Goal: Task Accomplishment & Management: Use online tool/utility

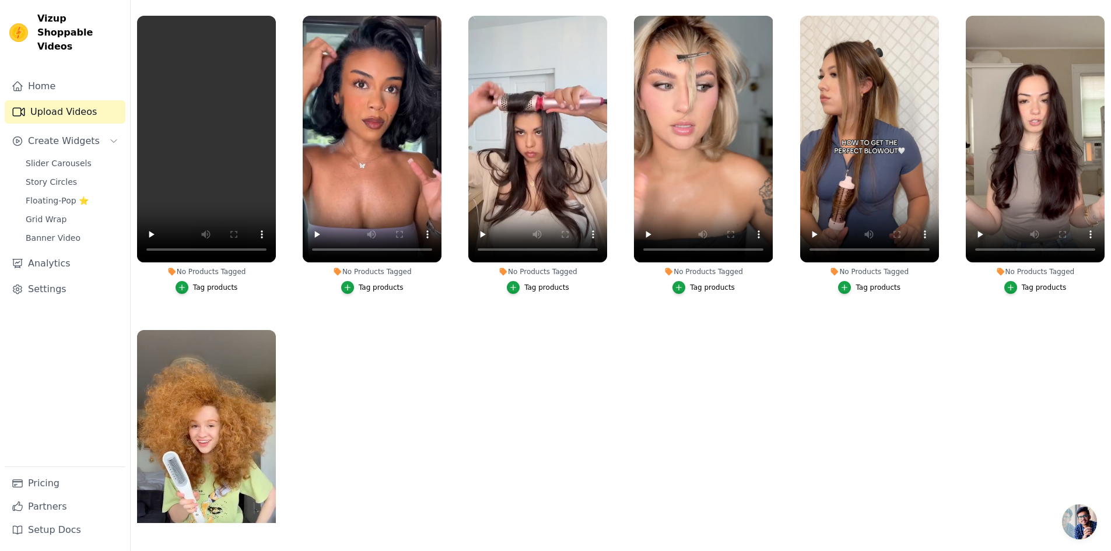
click at [204, 284] on div "Tag products" at bounding box center [215, 287] width 45 height 9
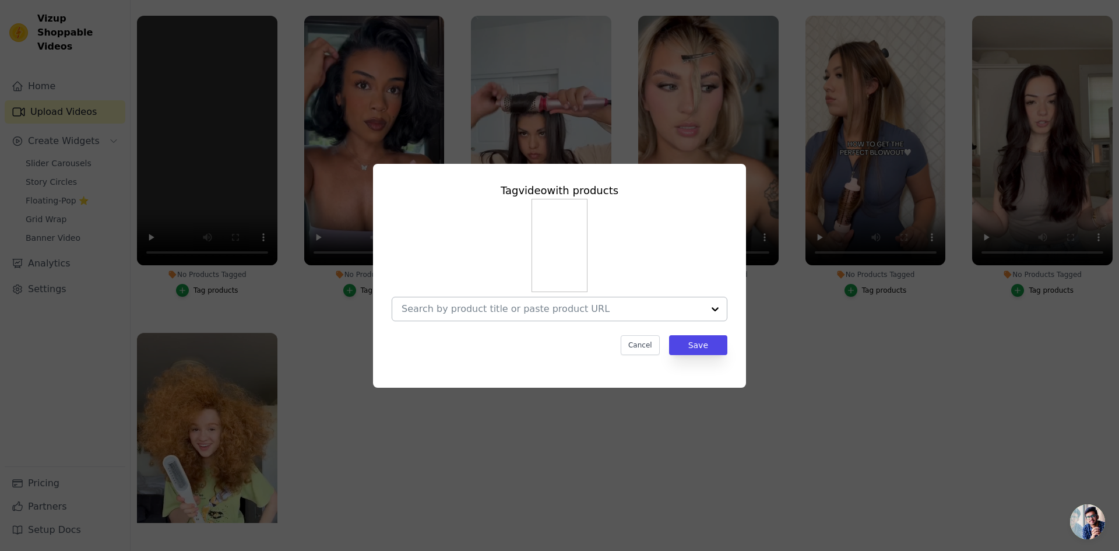
click at [714, 305] on div at bounding box center [715, 308] width 23 height 23
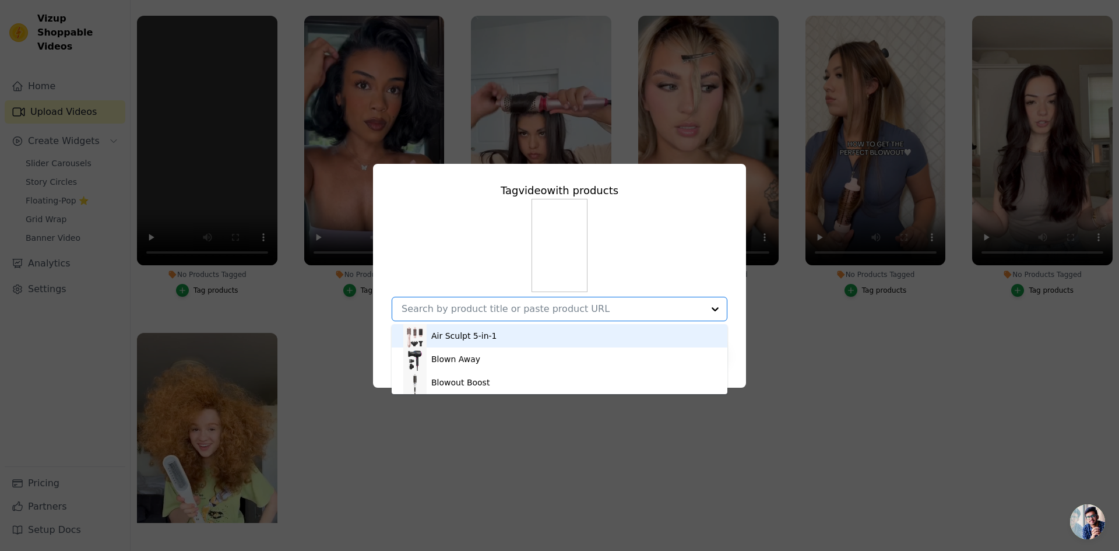
click at [798, 303] on div "Tag video with products Air Sculpt 5-in-1 Blown Away Blowout Boost Option undef…" at bounding box center [560, 275] width 1082 height 261
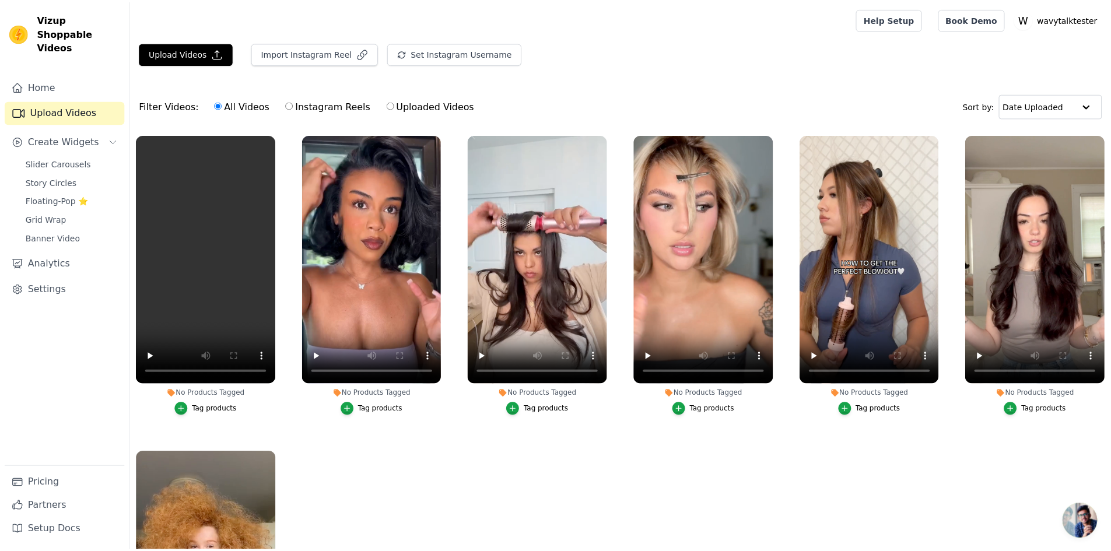
scroll to position [119, 0]
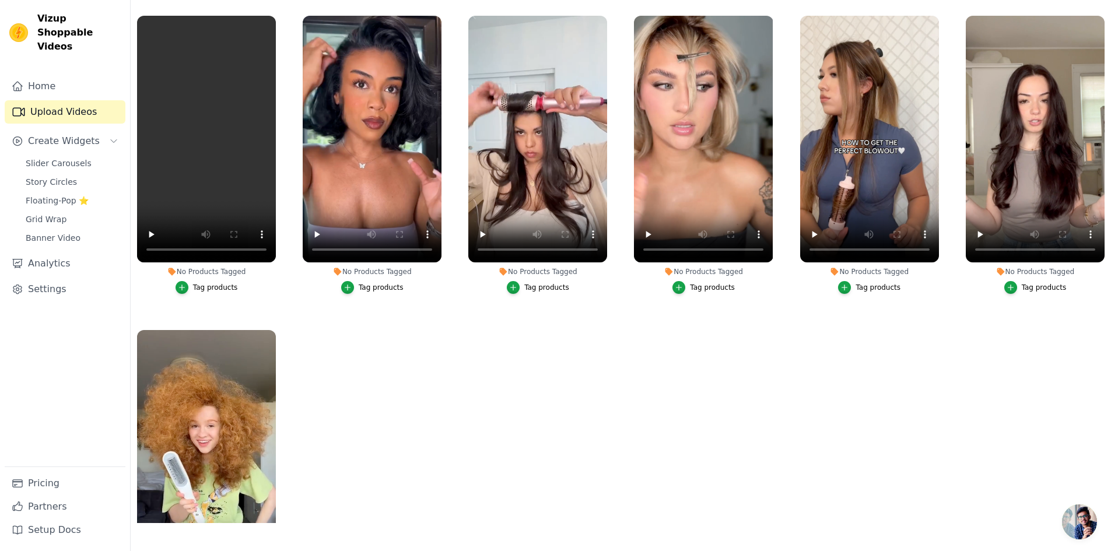
click at [544, 287] on div "Tag products" at bounding box center [546, 287] width 45 height 9
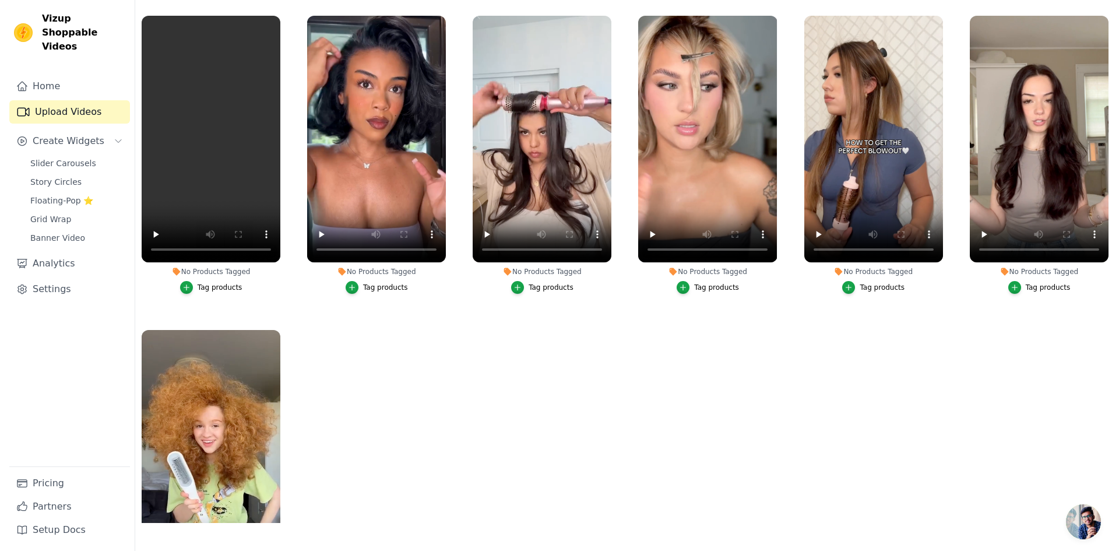
scroll to position [0, 0]
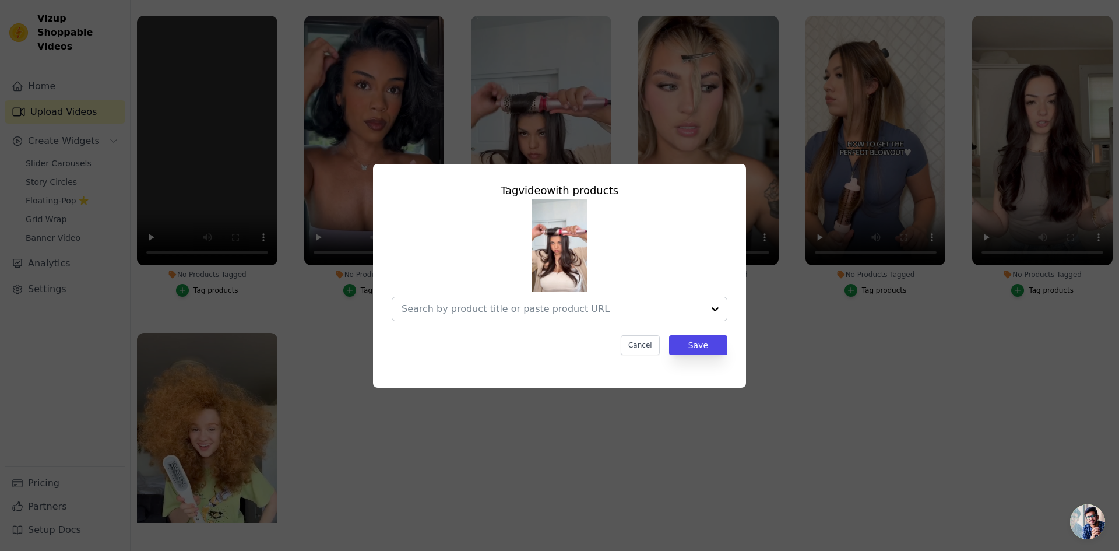
click at [715, 307] on div at bounding box center [715, 308] width 23 height 23
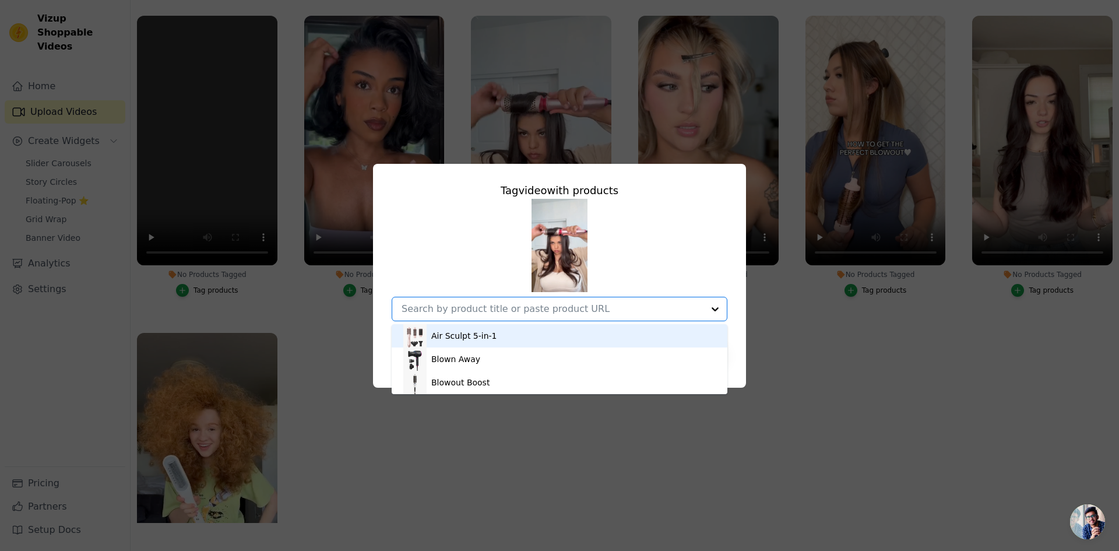
click at [542, 341] on div "Air Sculpt 5-in-1" at bounding box center [559, 335] width 312 height 23
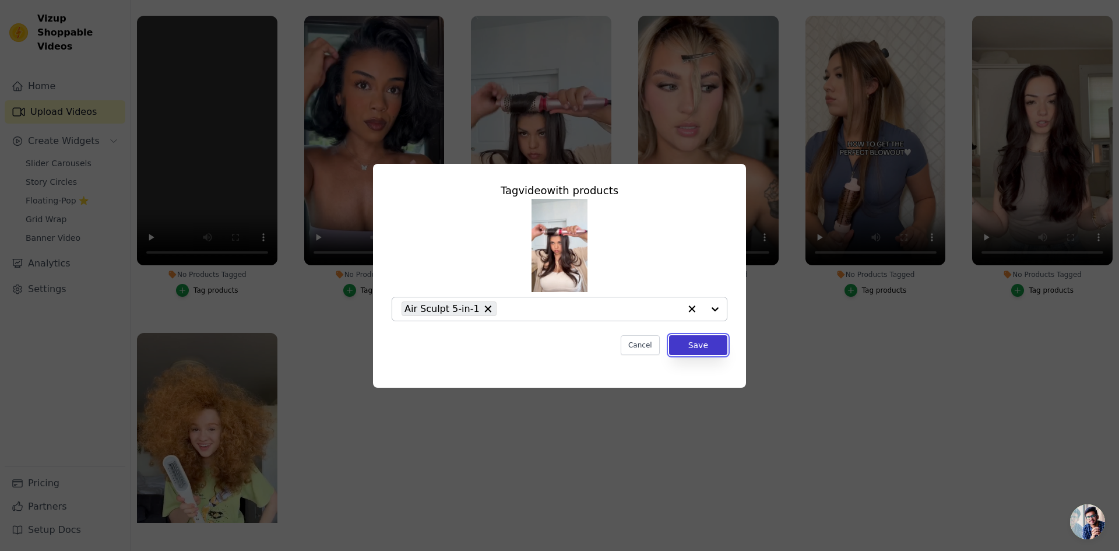
click at [707, 342] on button "Save" at bounding box center [698, 345] width 58 height 20
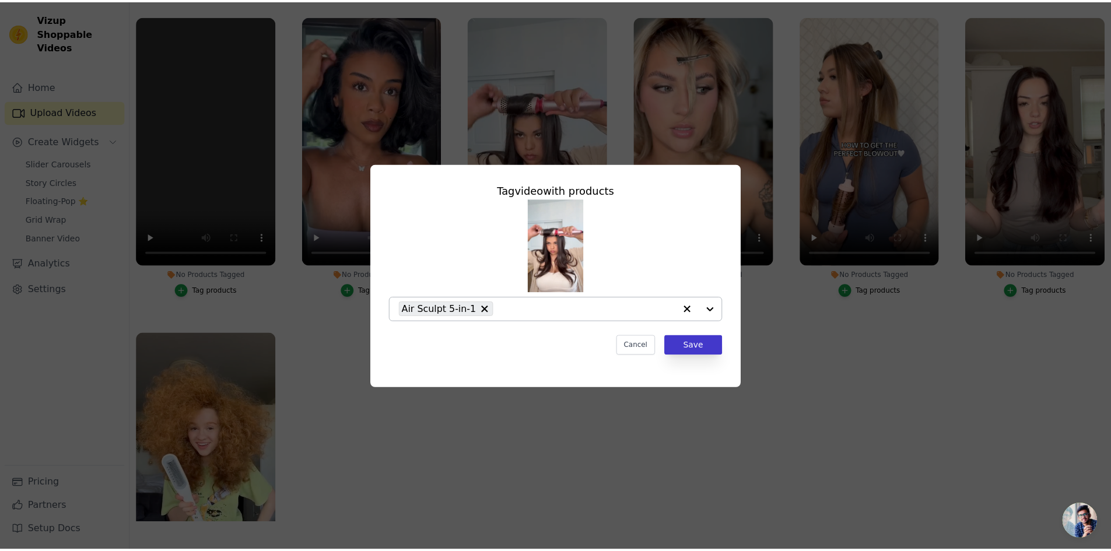
scroll to position [119, 0]
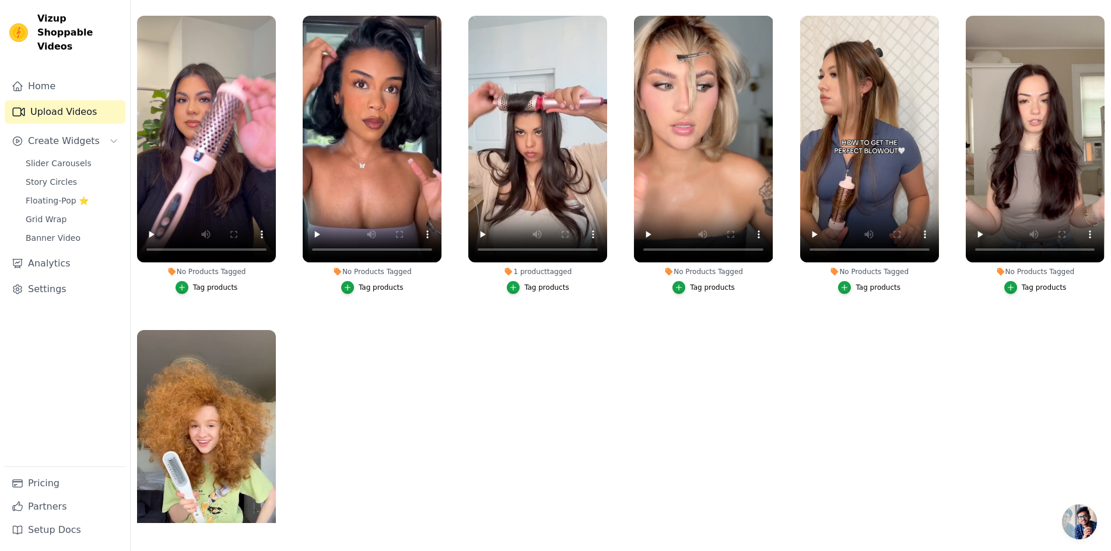
click at [210, 283] on div "Tag products" at bounding box center [215, 287] width 45 height 9
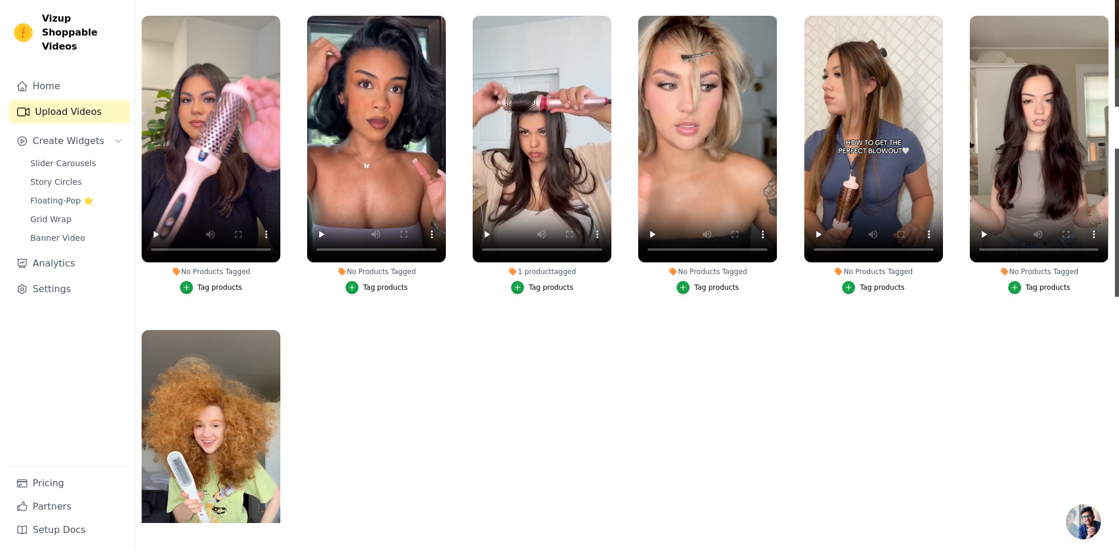
scroll to position [0, 0]
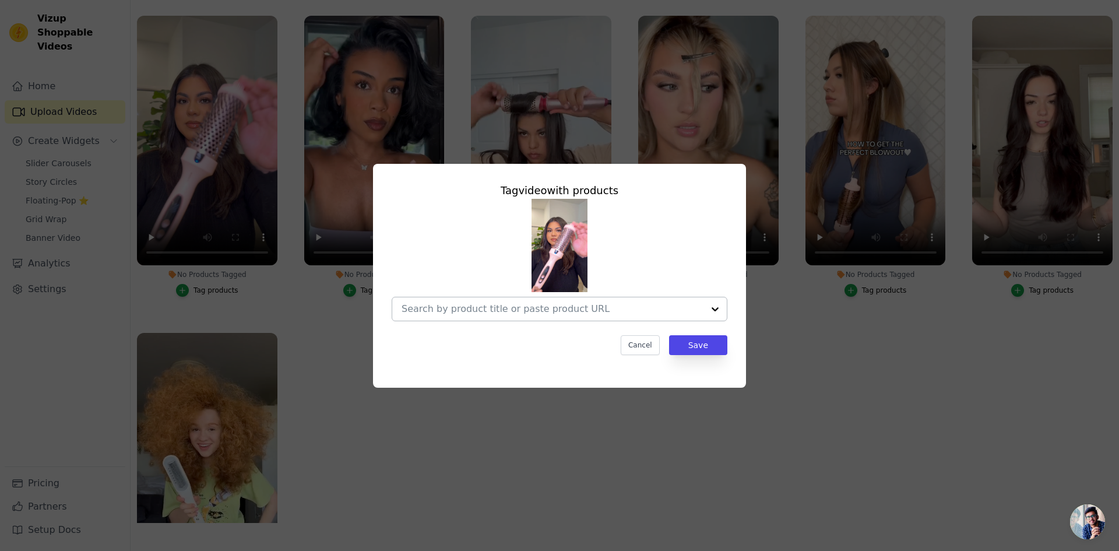
click at [714, 306] on div at bounding box center [715, 308] width 23 height 23
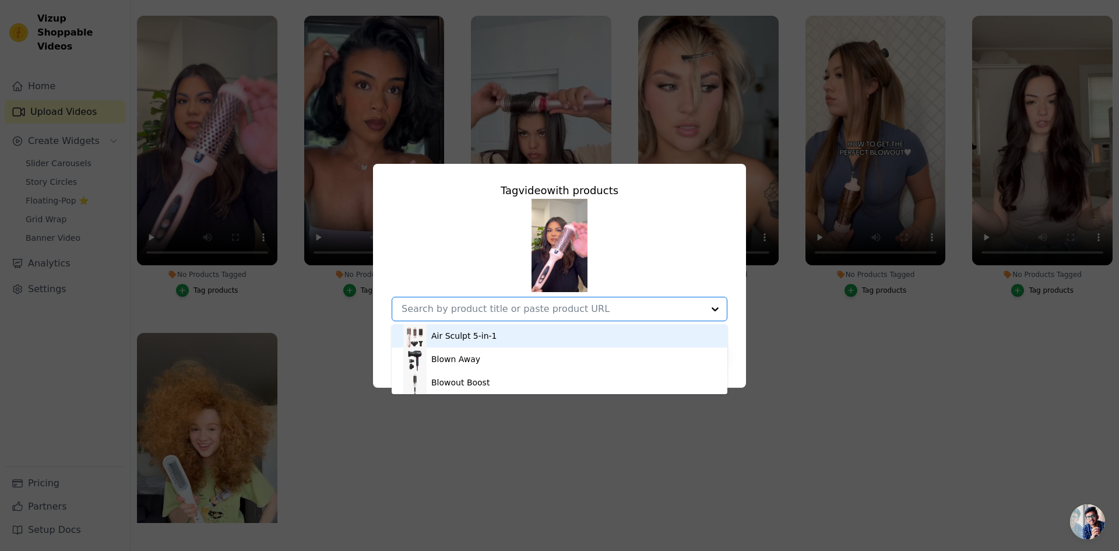
click at [531, 340] on div "Air Sculpt 5-in-1" at bounding box center [559, 335] width 312 height 23
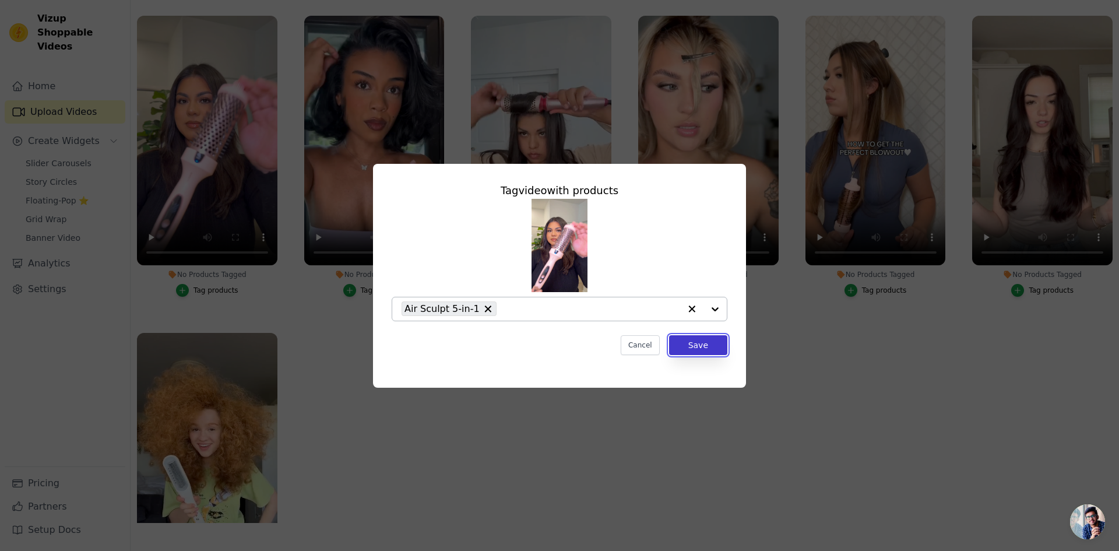
click at [691, 352] on button "Save" at bounding box center [698, 345] width 58 height 20
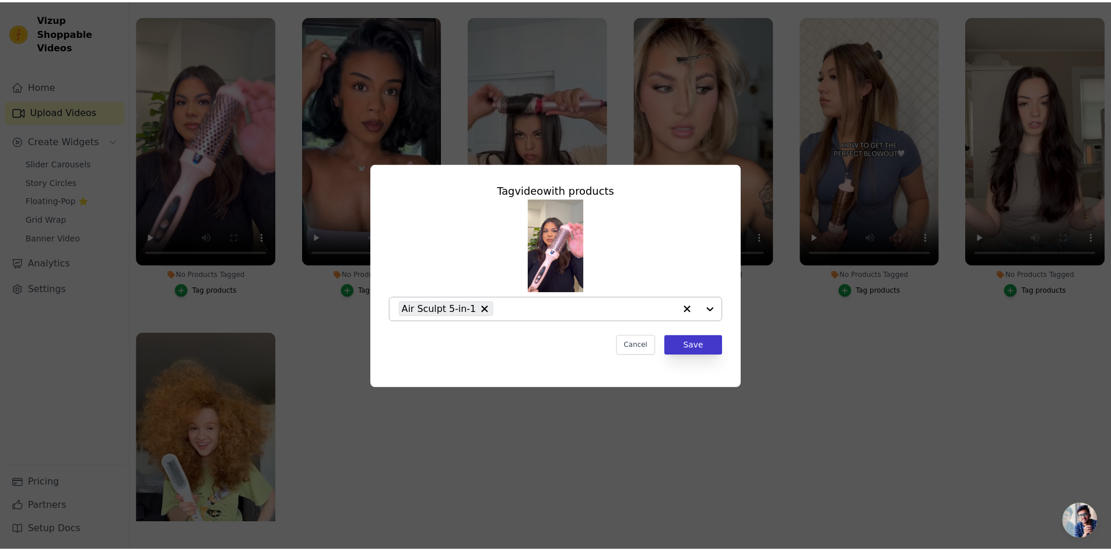
scroll to position [119, 0]
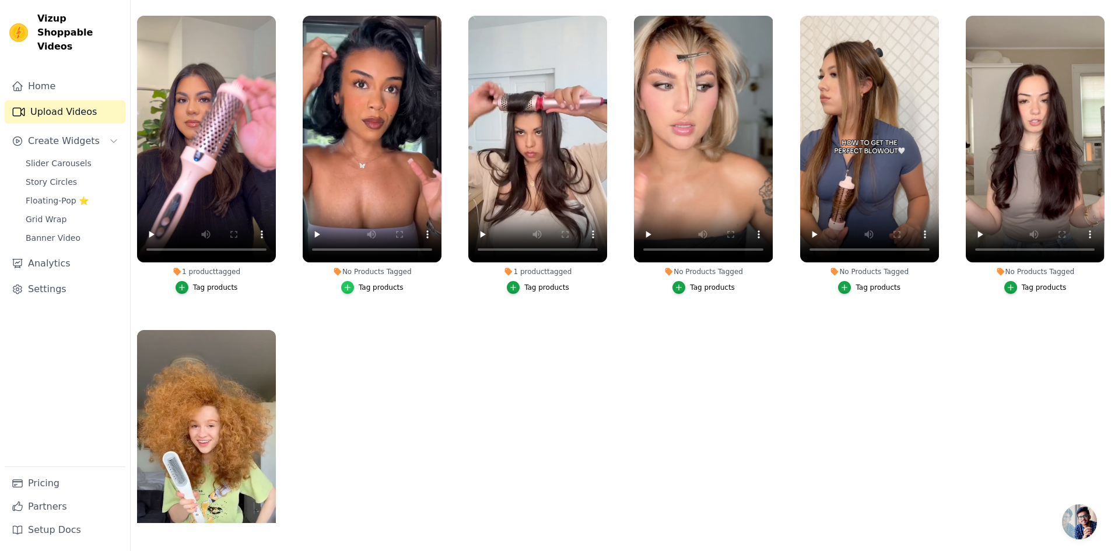
click at [351, 283] on icon "button" at bounding box center [347, 287] width 8 height 8
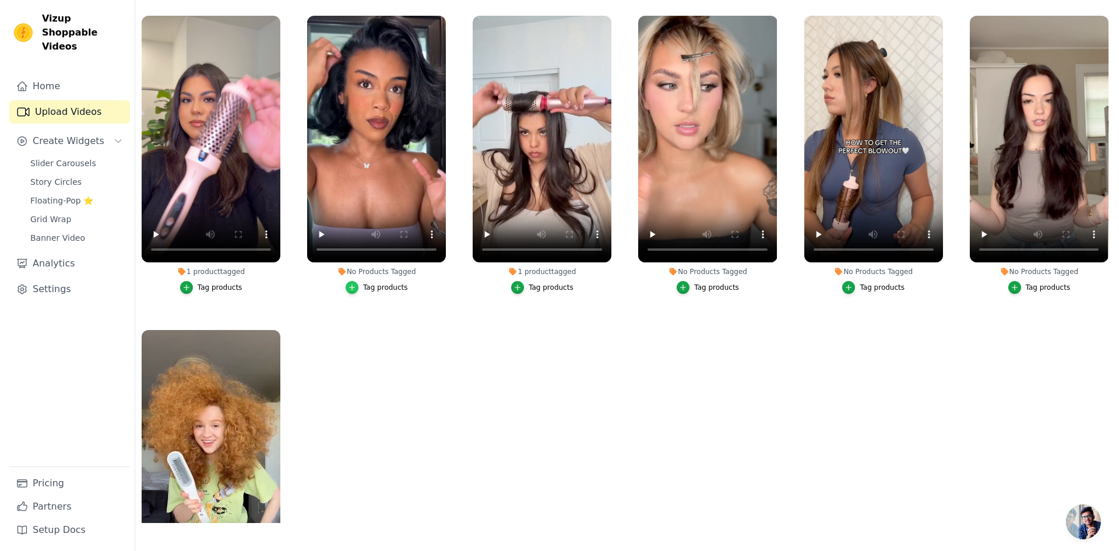
scroll to position [0, 0]
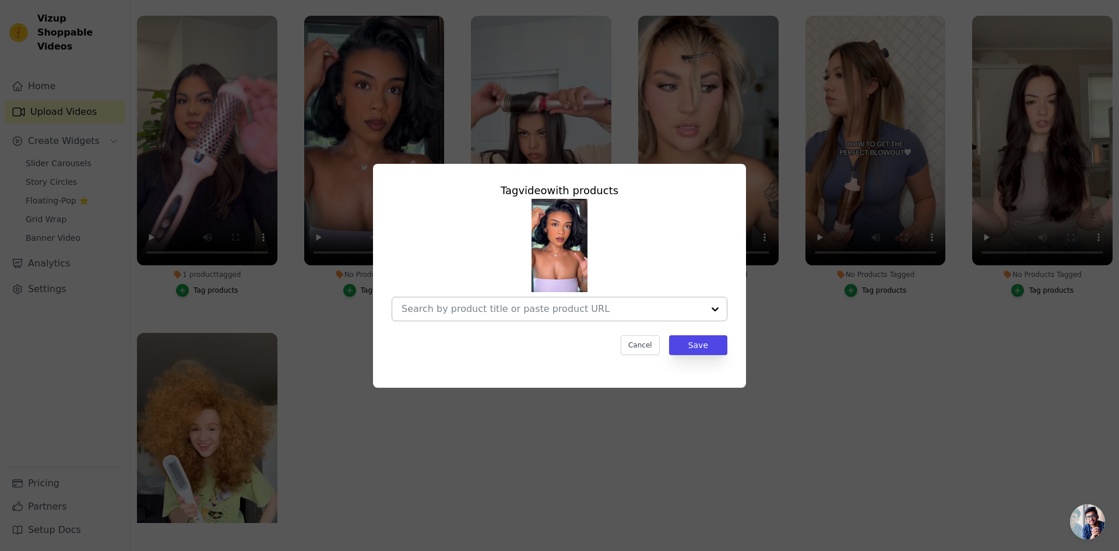
click at [710, 310] on div at bounding box center [715, 308] width 23 height 23
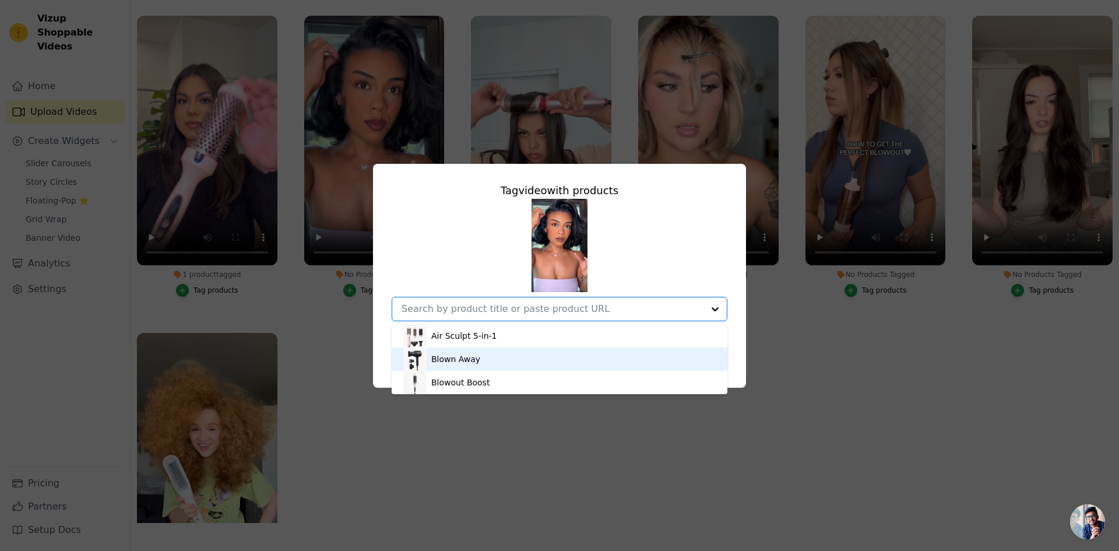
click at [621, 358] on div "Blown Away" at bounding box center [559, 358] width 312 height 23
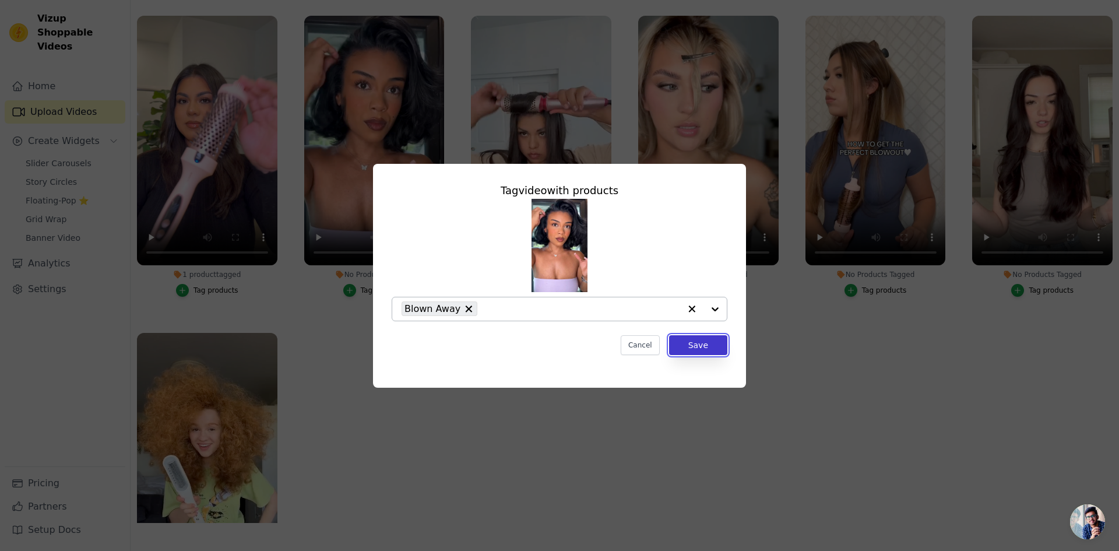
click at [701, 343] on button "Save" at bounding box center [698, 345] width 58 height 20
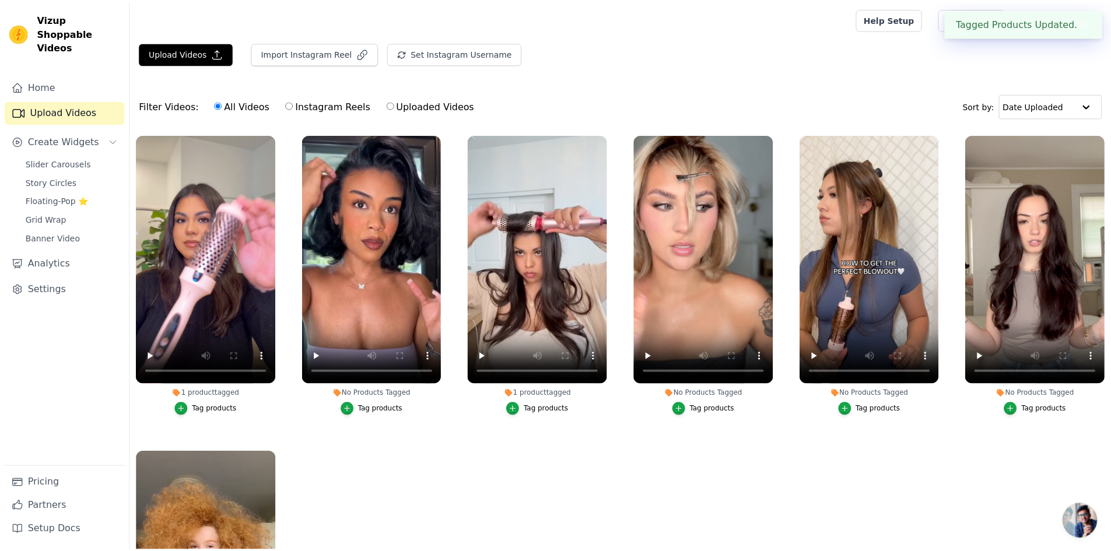
scroll to position [119, 0]
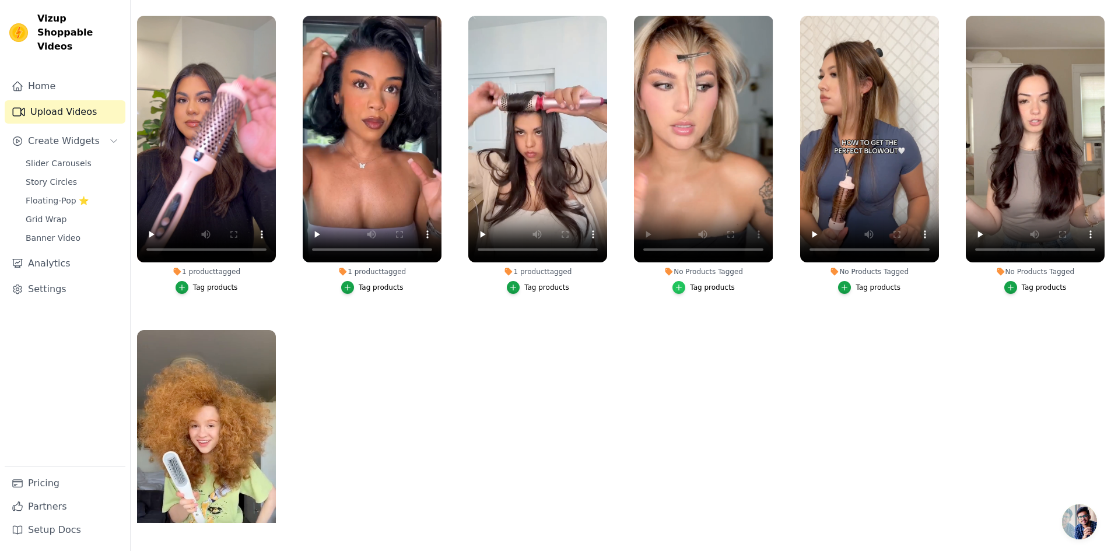
click at [682, 282] on div "button" at bounding box center [678, 287] width 13 height 13
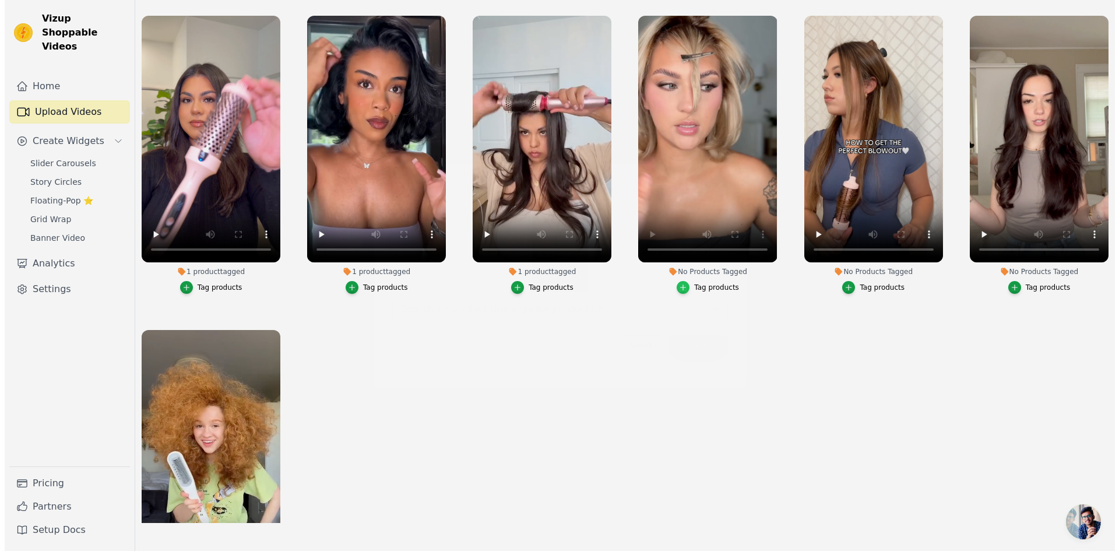
scroll to position [0, 0]
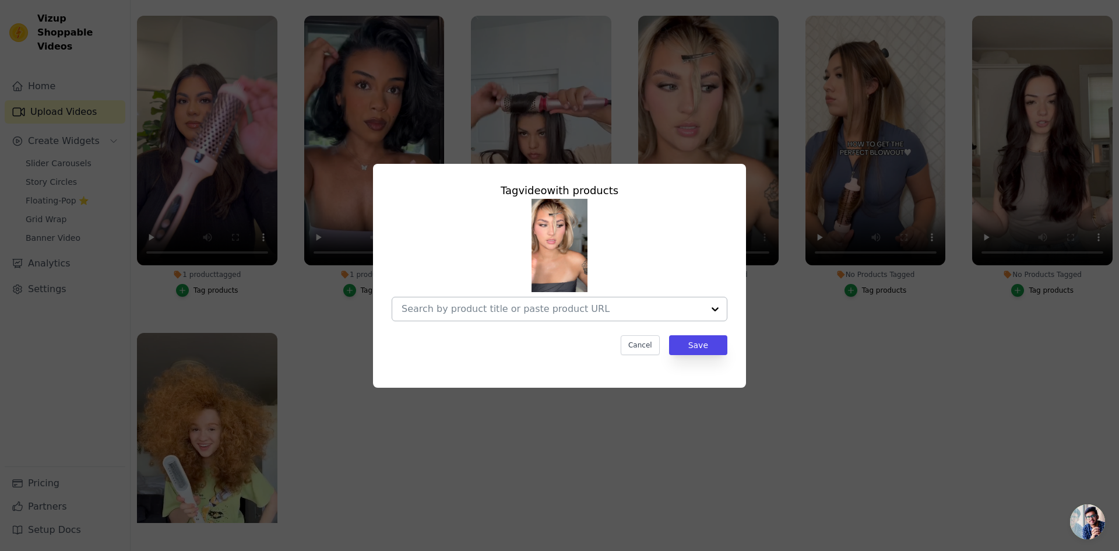
click at [684, 310] on input "No Products Tagged Tag video with products Cancel Save Tag products" at bounding box center [553, 308] width 302 height 11
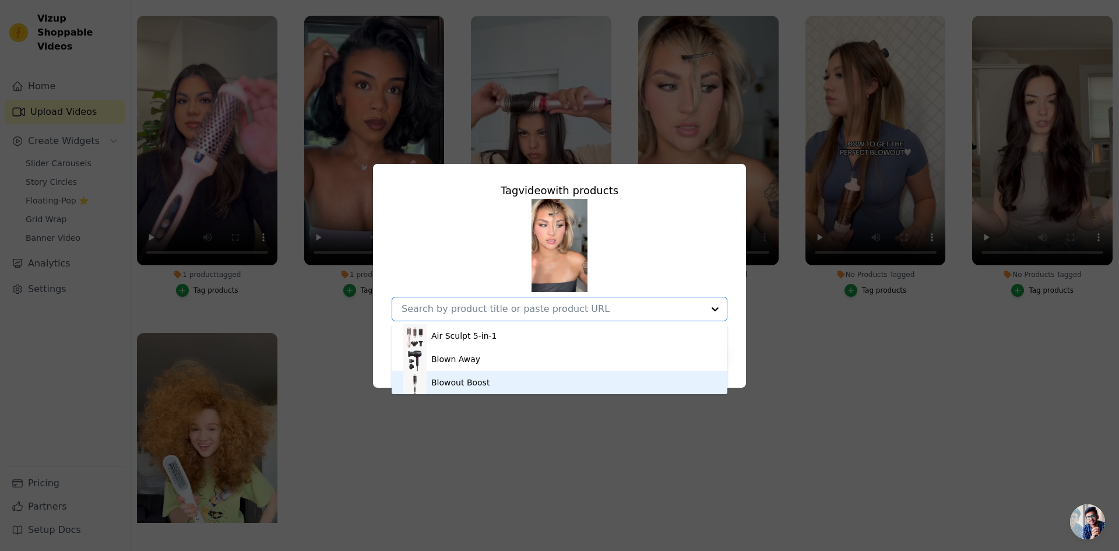
click at [556, 380] on div "Blowout Boost" at bounding box center [559, 382] width 312 height 23
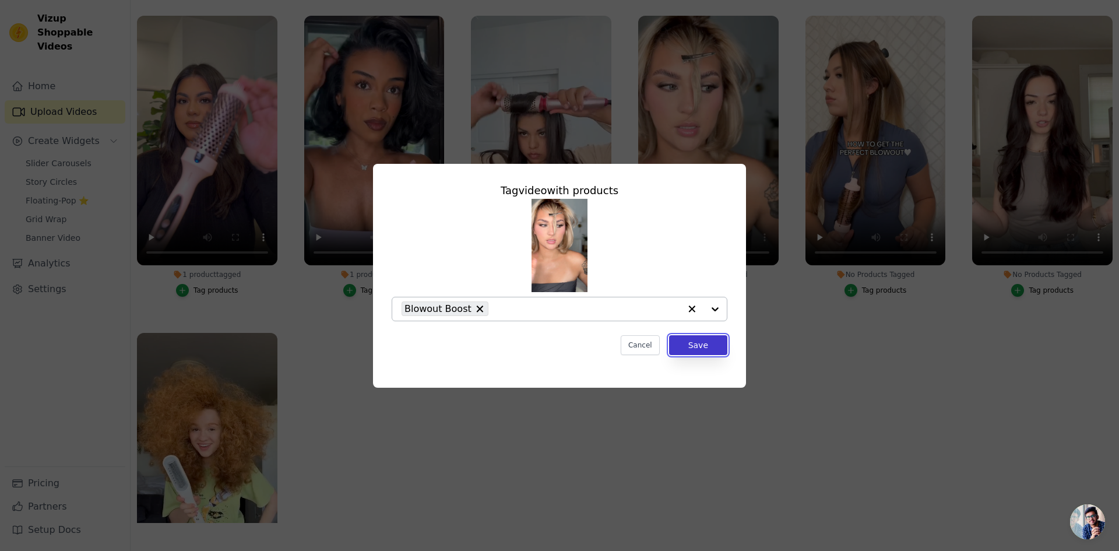
click at [691, 338] on button "Save" at bounding box center [698, 345] width 58 height 20
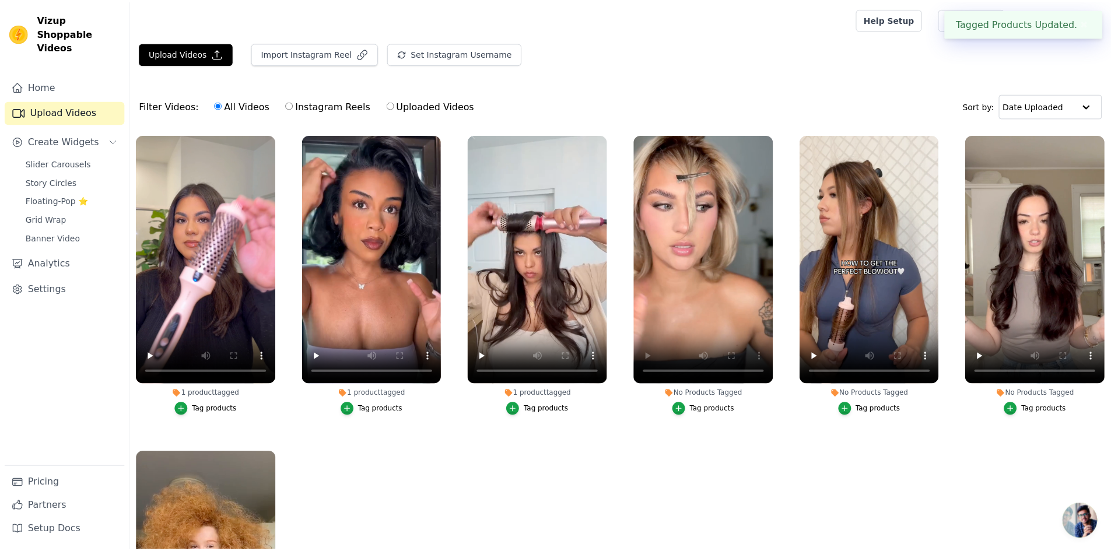
scroll to position [119, 0]
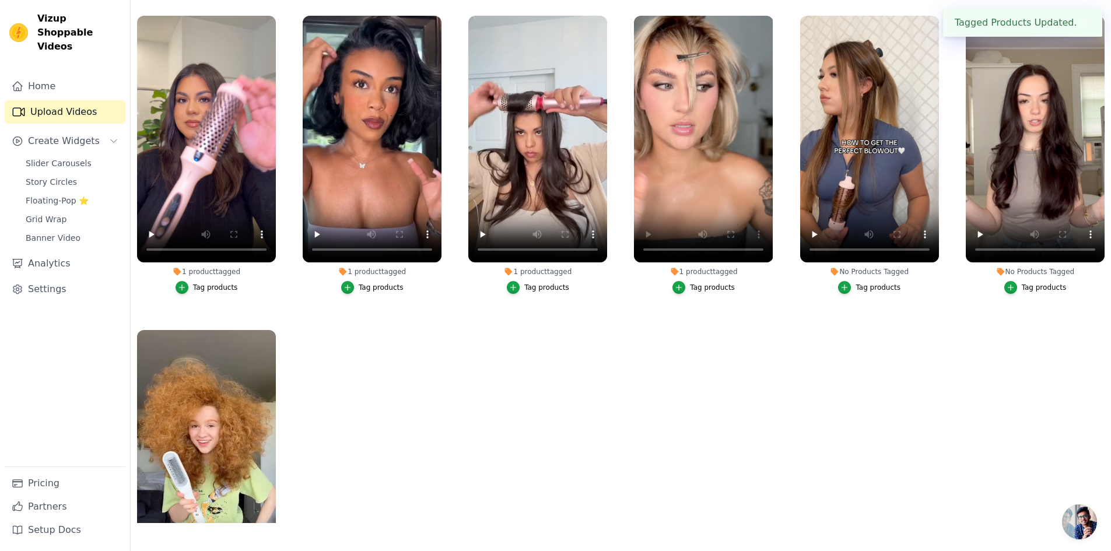
click at [861, 287] on div "Tag products" at bounding box center [877, 287] width 45 height 9
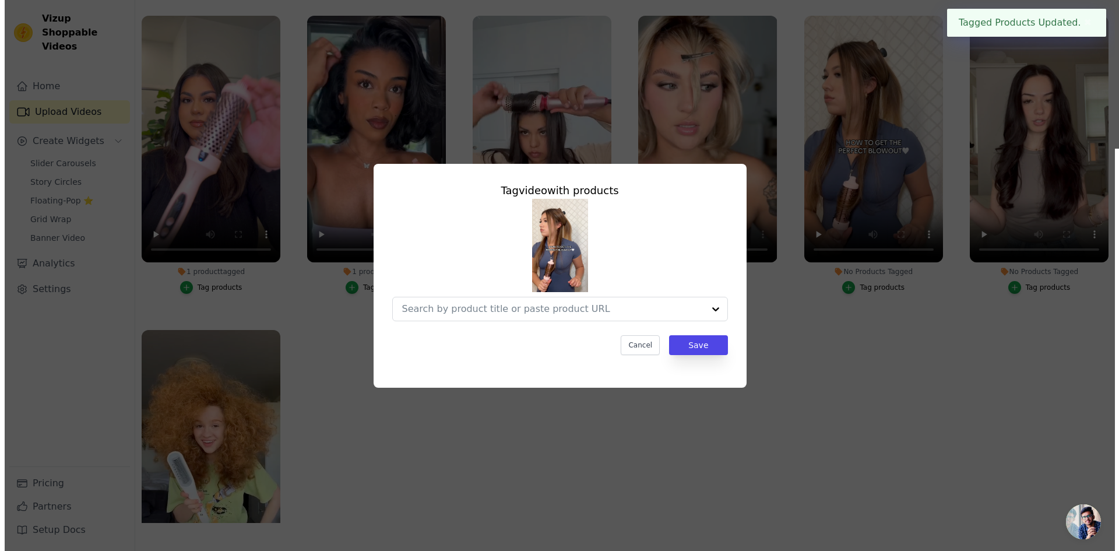
scroll to position [0, 0]
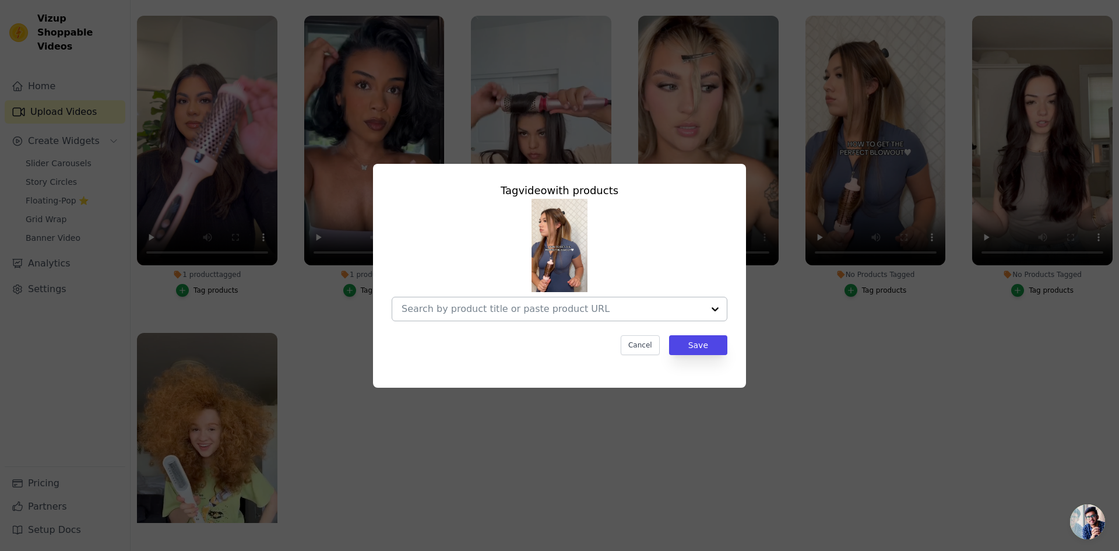
click at [619, 312] on input "No Products Tagged Tag video with products Cancel Save Tag products" at bounding box center [553, 308] width 302 height 11
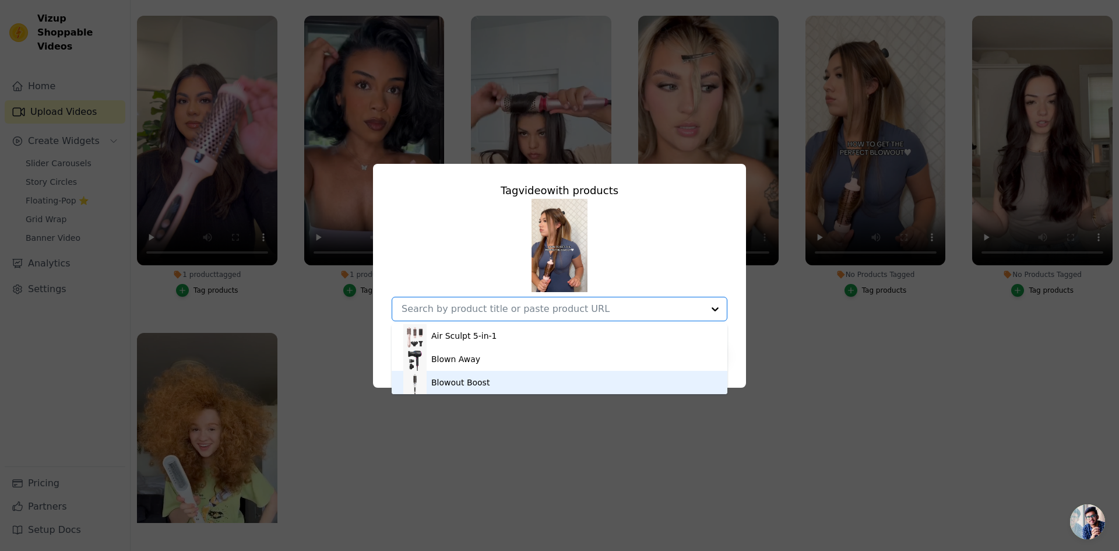
click at [503, 375] on div "Blowout Boost" at bounding box center [559, 382] width 312 height 23
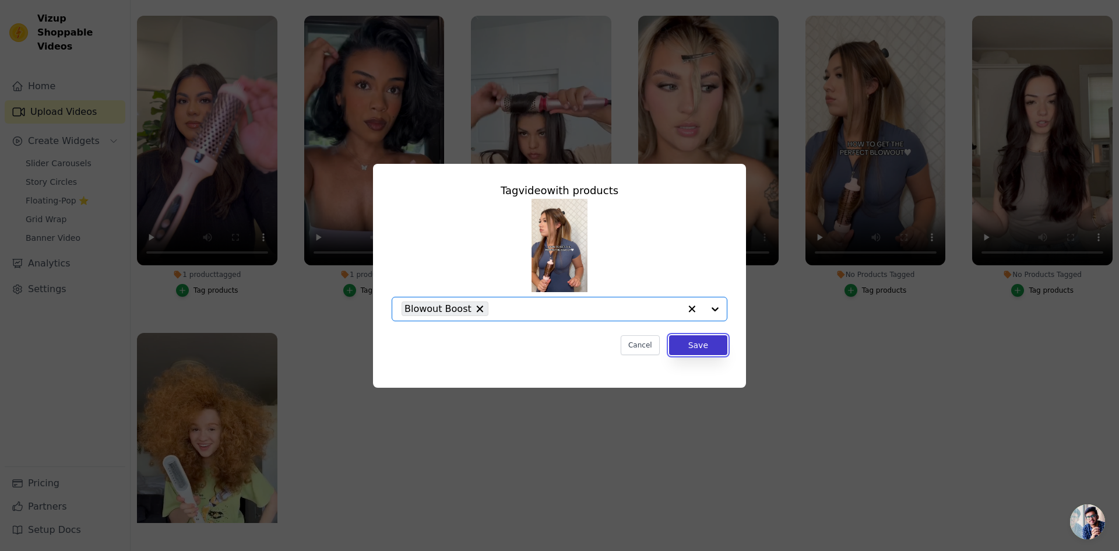
click at [693, 348] on button "Save" at bounding box center [698, 345] width 58 height 20
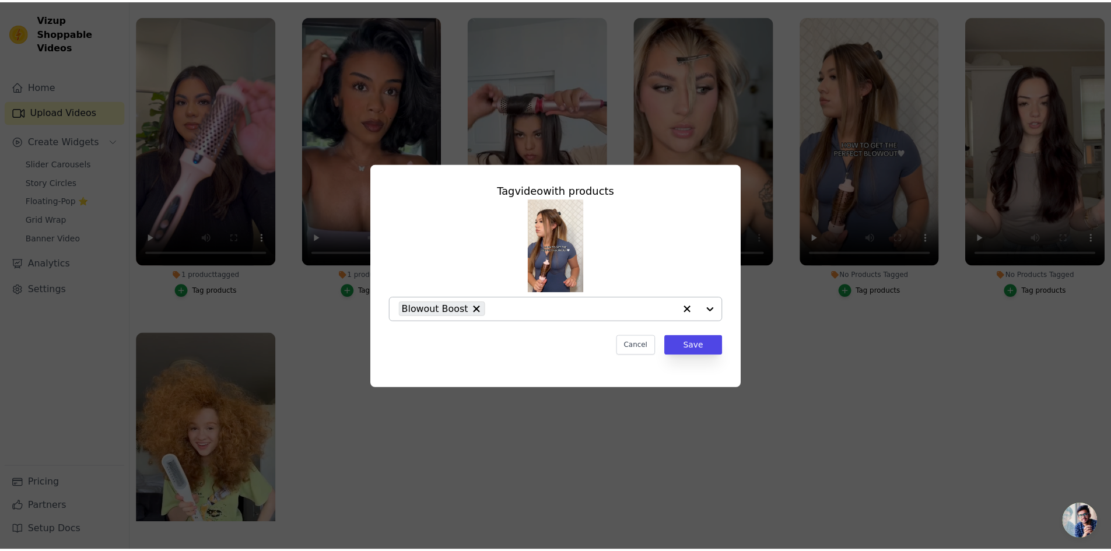
scroll to position [119, 0]
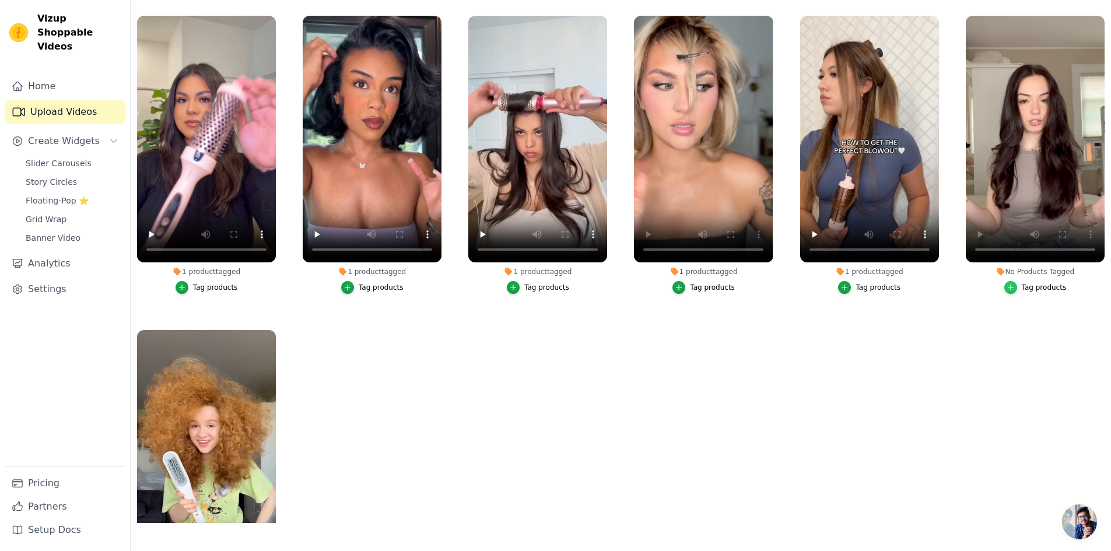
click at [1006, 289] on icon "button" at bounding box center [1010, 287] width 8 height 8
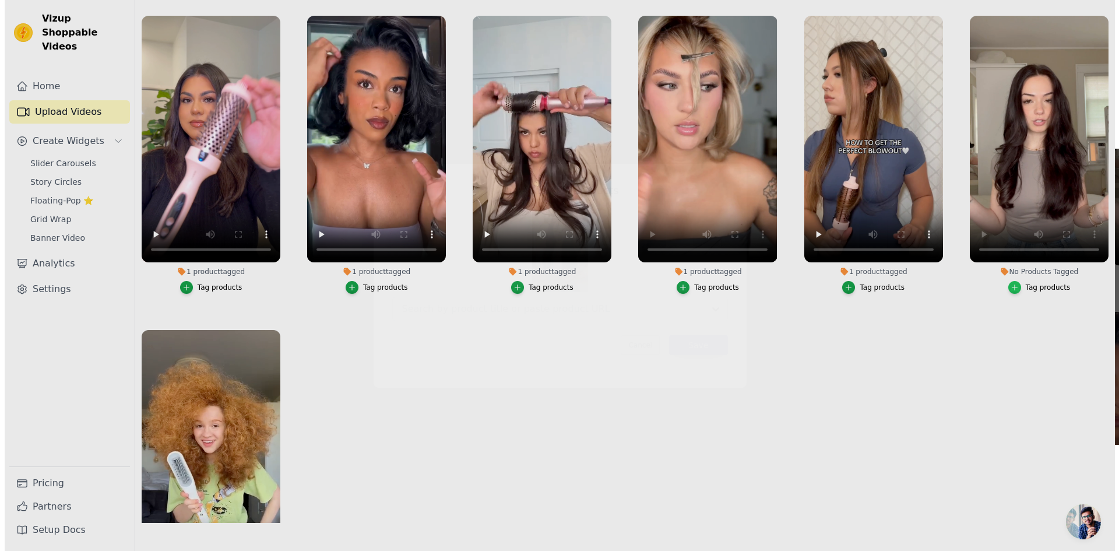
scroll to position [0, 0]
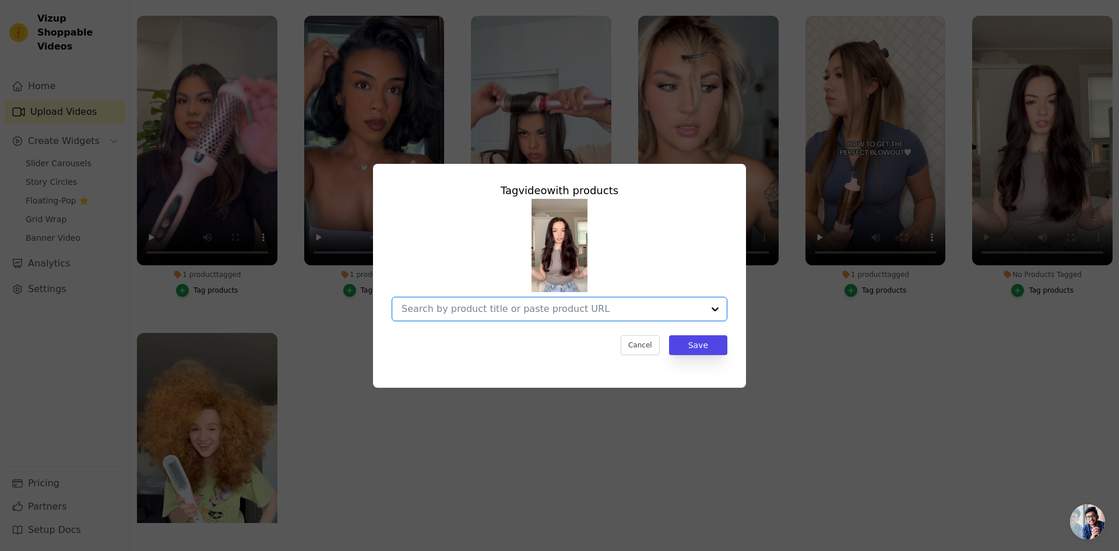
click at [663, 310] on input "No Products Tagged Tag video with products Option undefined, selected. Select i…" at bounding box center [553, 308] width 302 height 11
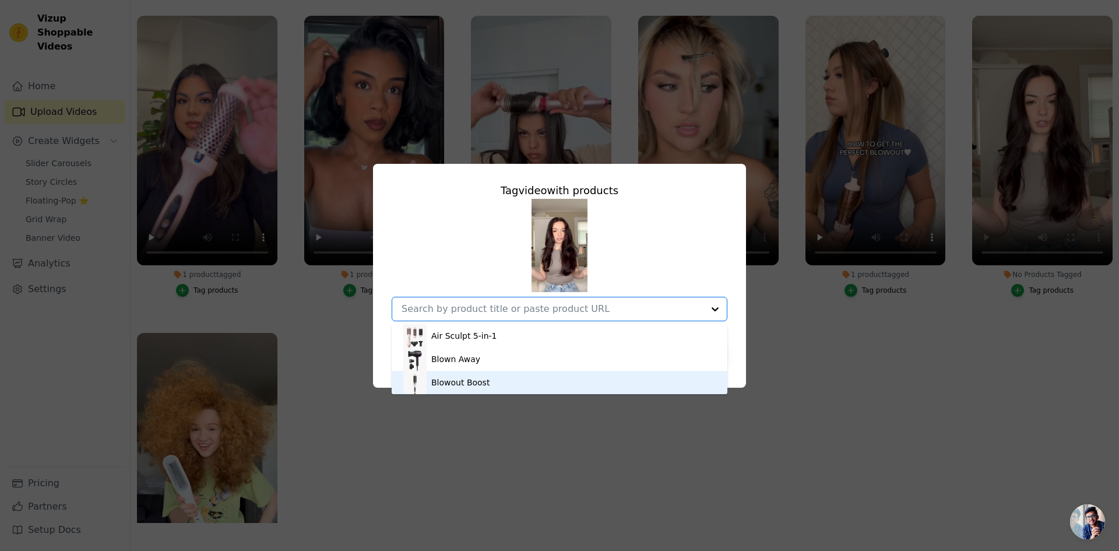
click at [542, 377] on div "Blowout Boost" at bounding box center [559, 382] width 312 height 23
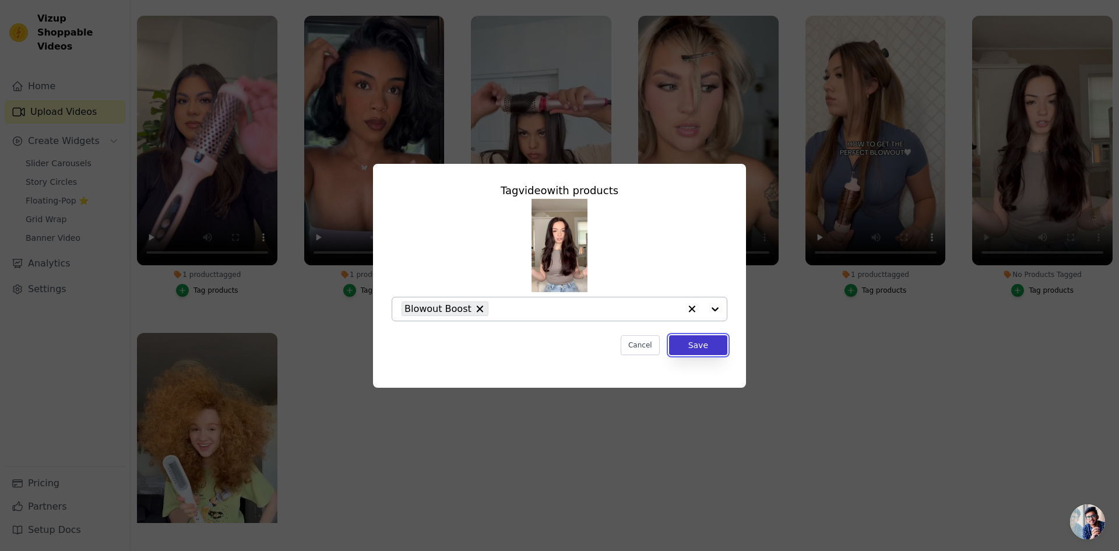
click at [704, 339] on button "Save" at bounding box center [698, 345] width 58 height 20
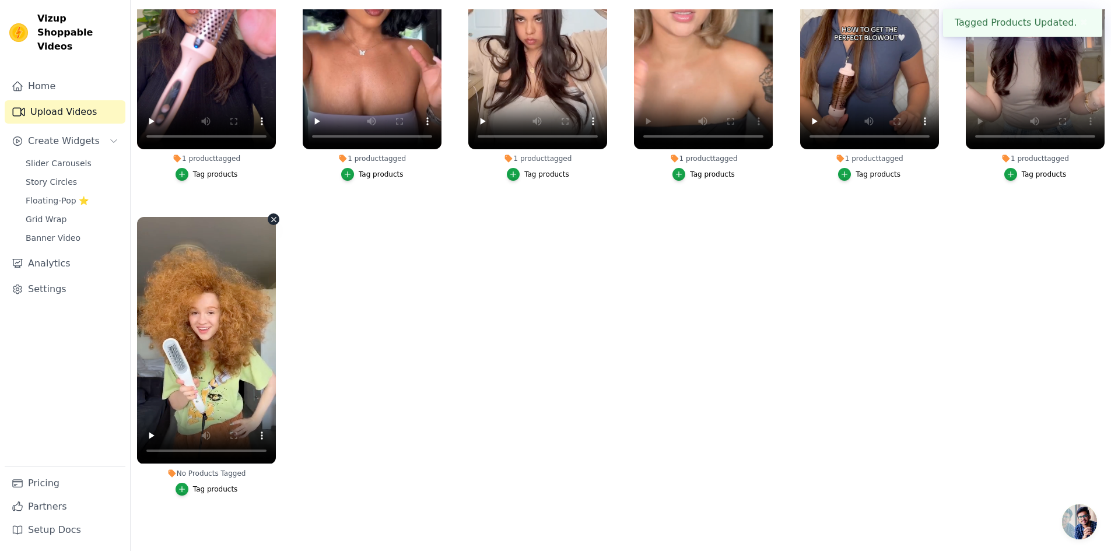
scroll to position [117, 0]
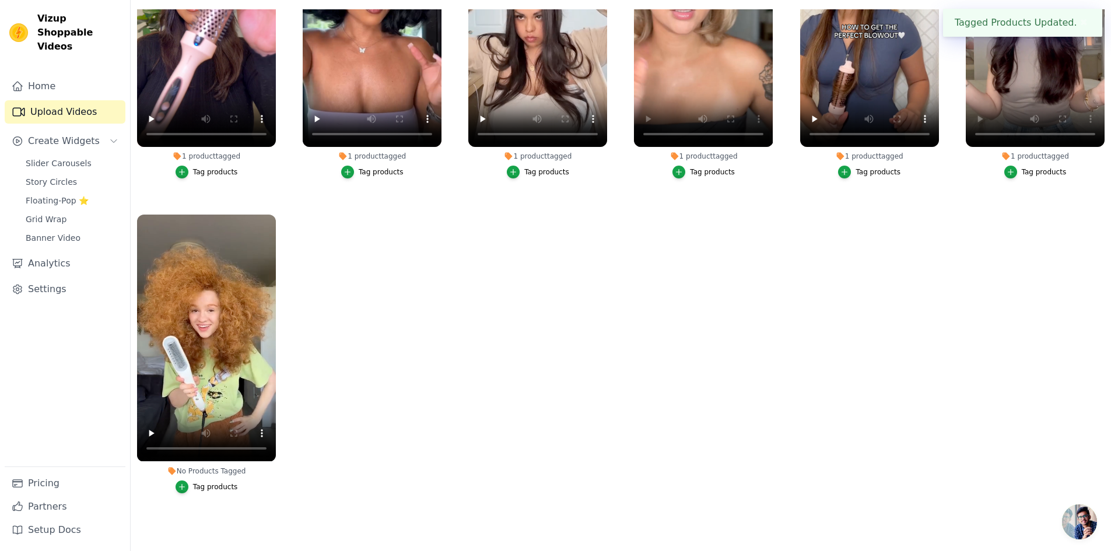
click at [191, 482] on button "Tag products" at bounding box center [206, 486] width 62 height 13
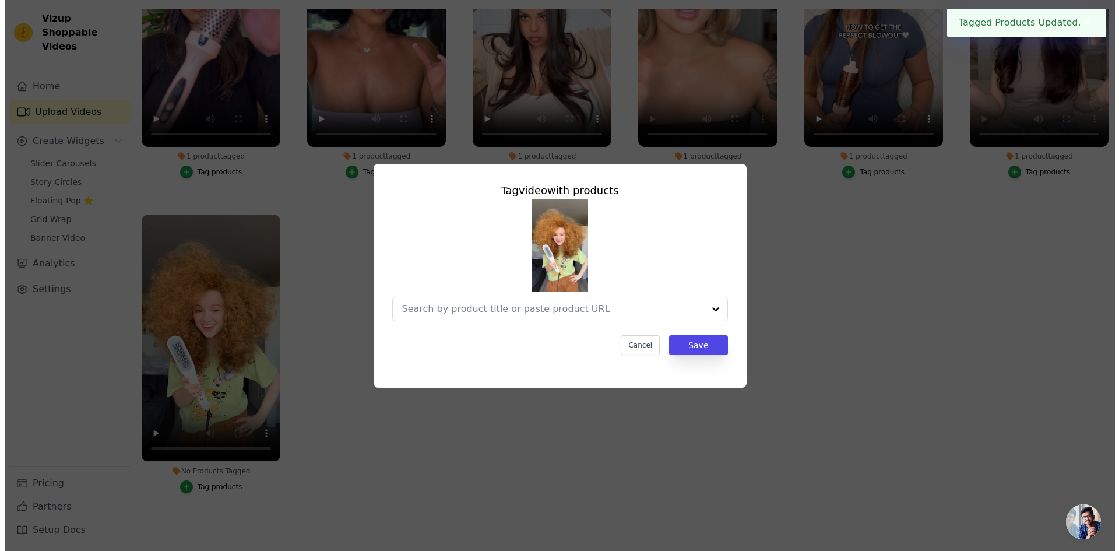
scroll to position [0, 0]
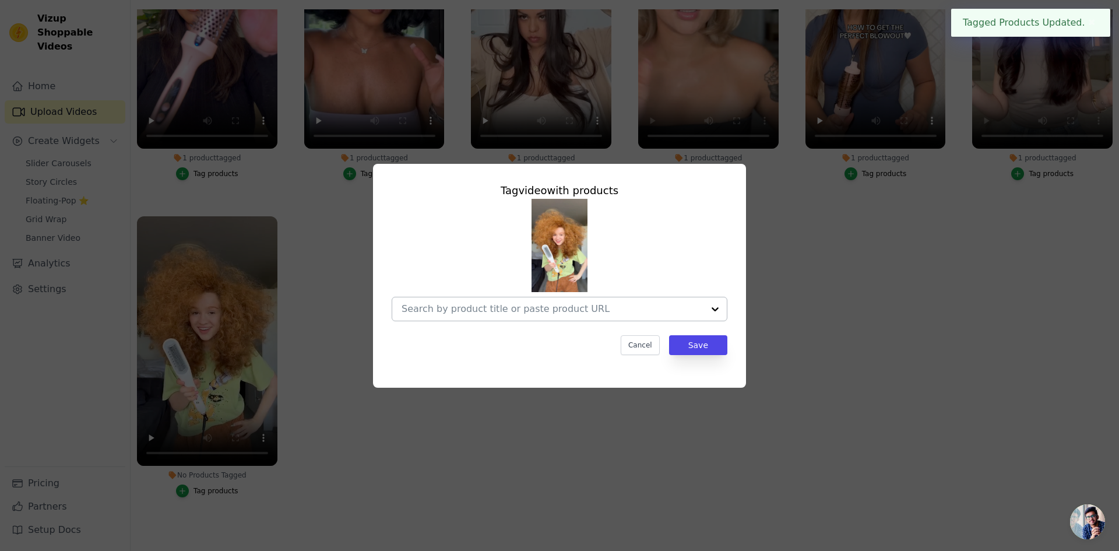
click at [704, 310] on div at bounding box center [715, 308] width 23 height 23
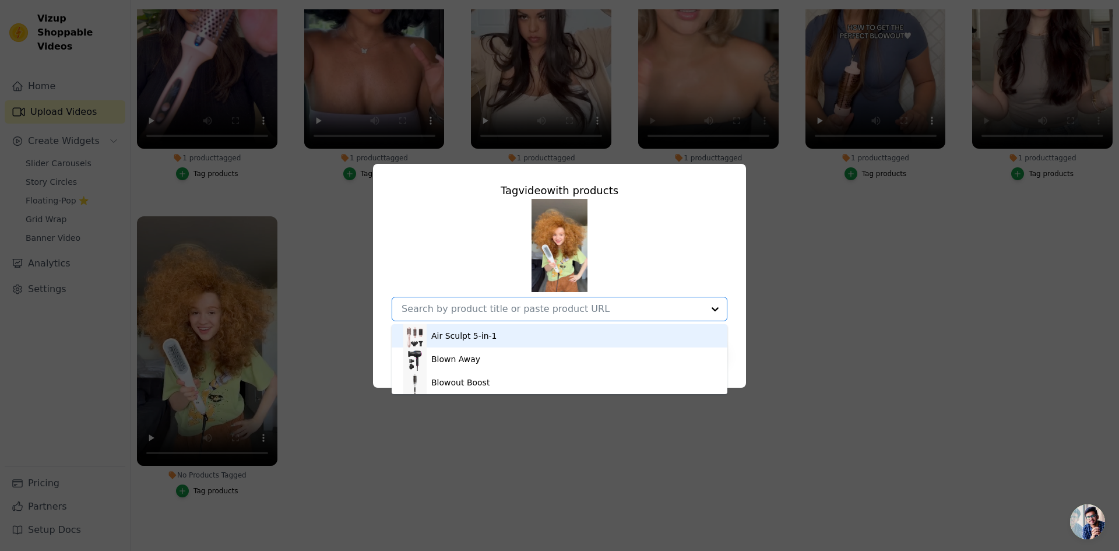
click at [543, 343] on div "Air Sculpt 5-in-1" at bounding box center [559, 335] width 312 height 23
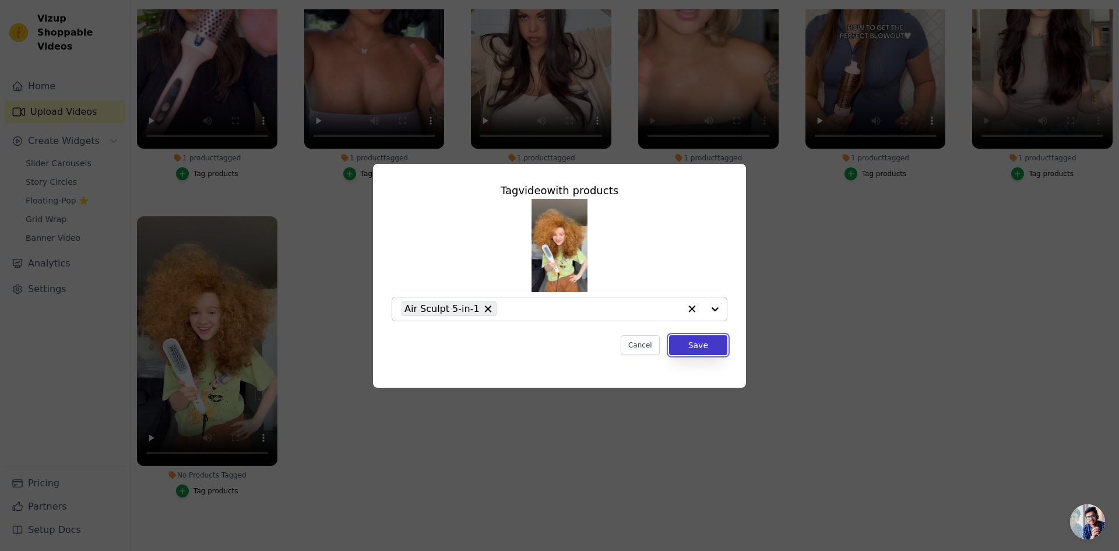
click at [679, 343] on button "Save" at bounding box center [698, 345] width 58 height 20
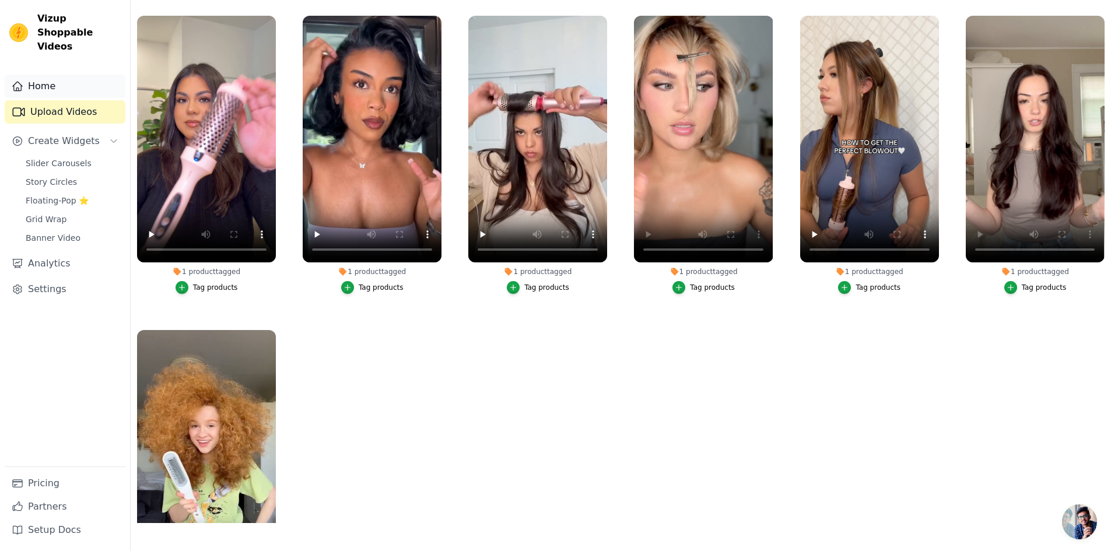
click at [69, 78] on link "Home" at bounding box center [65, 86] width 121 height 23
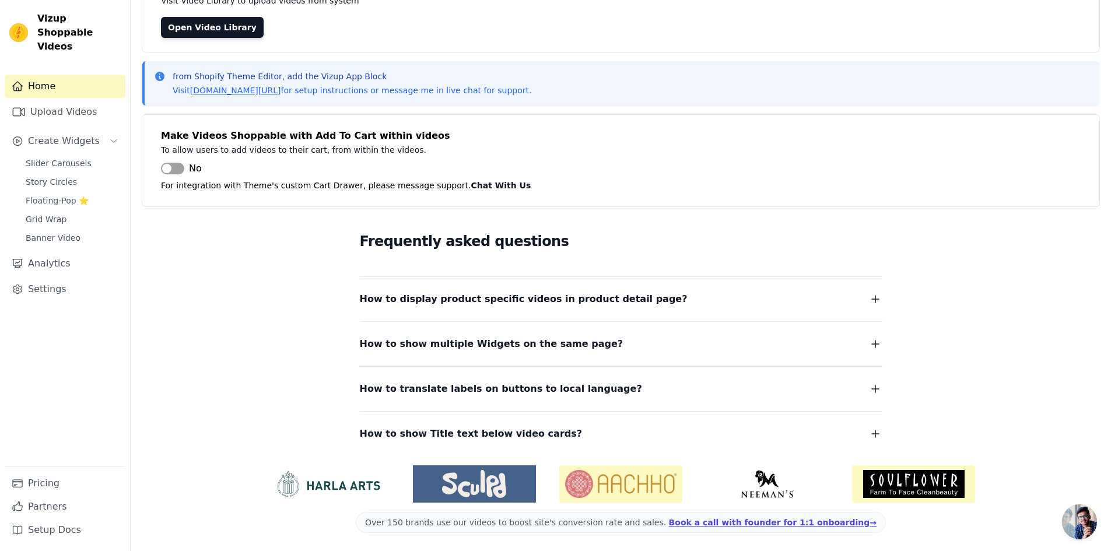
scroll to position [103, 0]
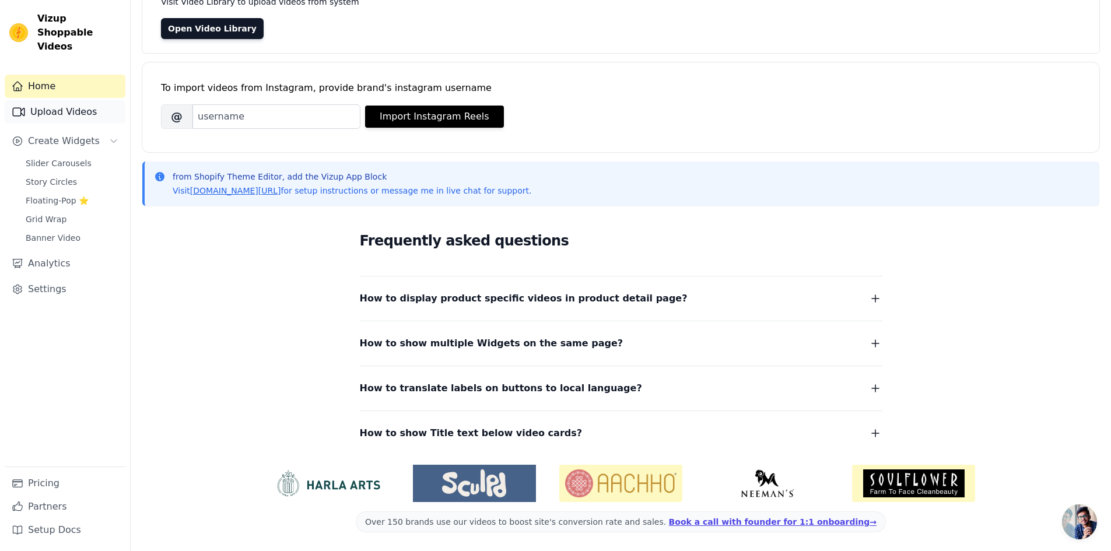
click at [62, 103] on link "Upload Videos" at bounding box center [65, 111] width 121 height 23
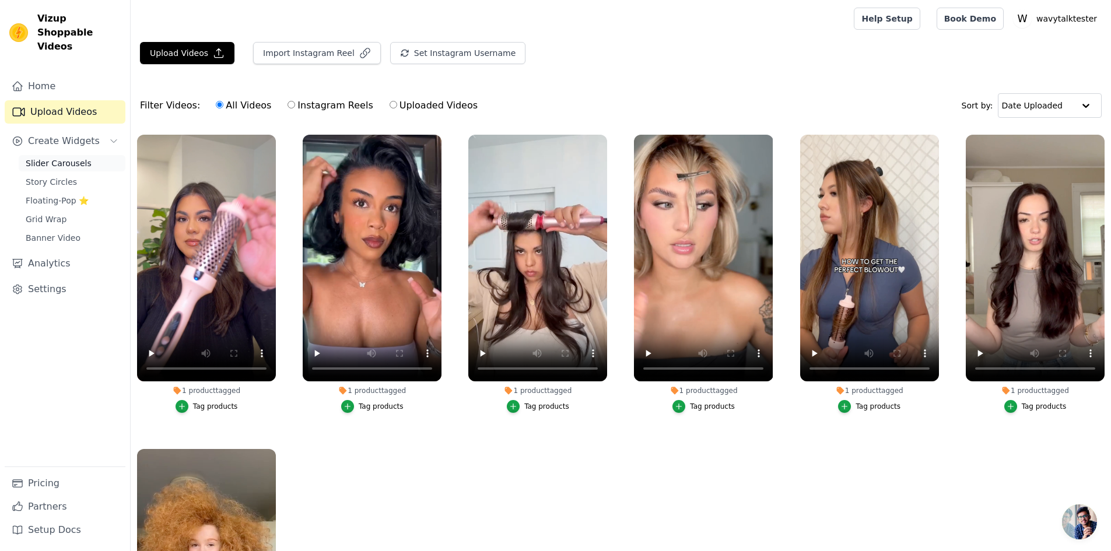
click at [74, 156] on link "Slider Carousels" at bounding box center [72, 163] width 107 height 16
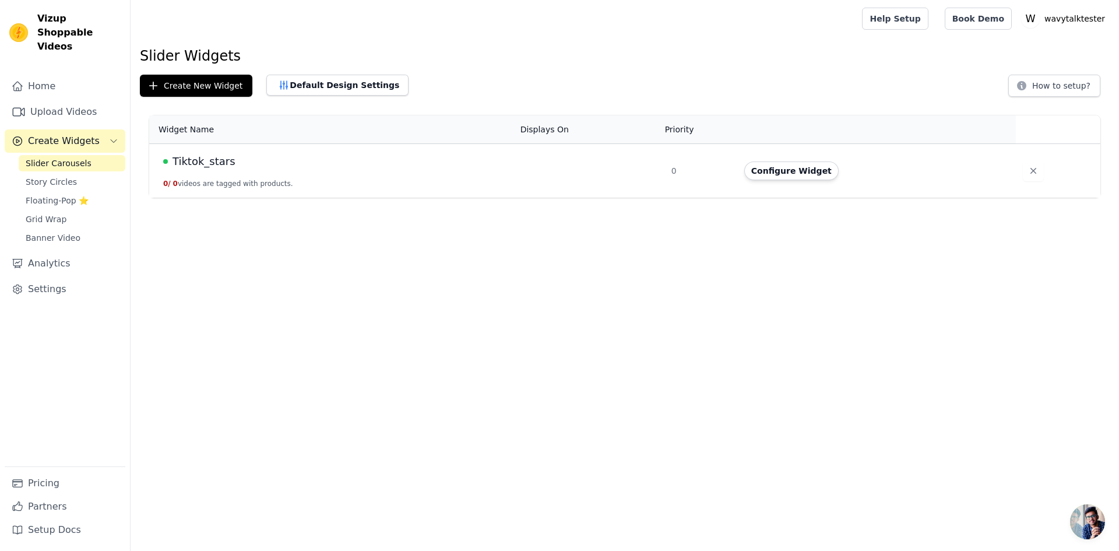
click at [215, 161] on span "Tiktok_stars" at bounding box center [204, 161] width 63 height 16
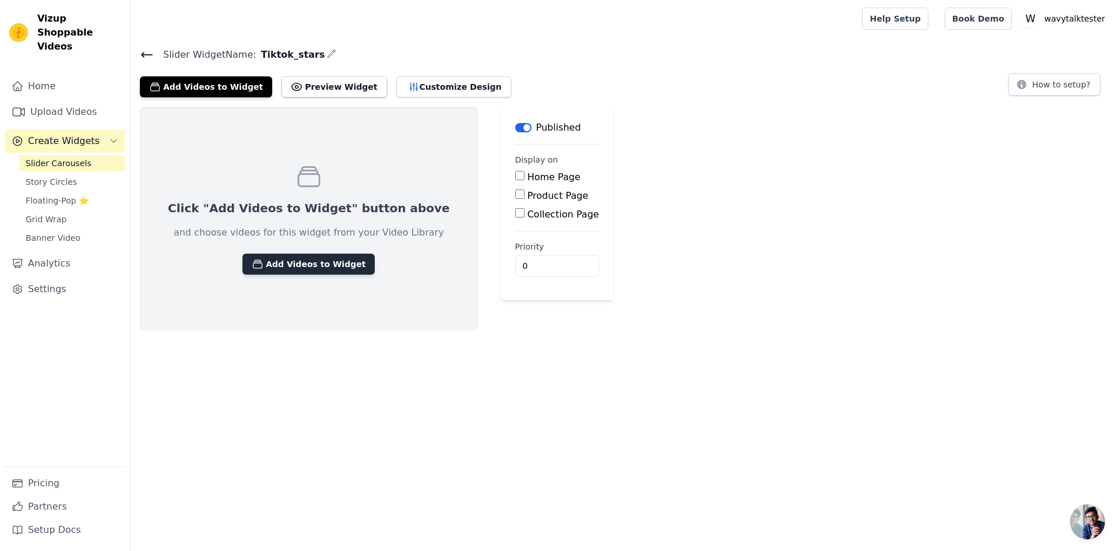
click at [289, 262] on button "Add Videos to Widget" at bounding box center [309, 264] width 132 height 21
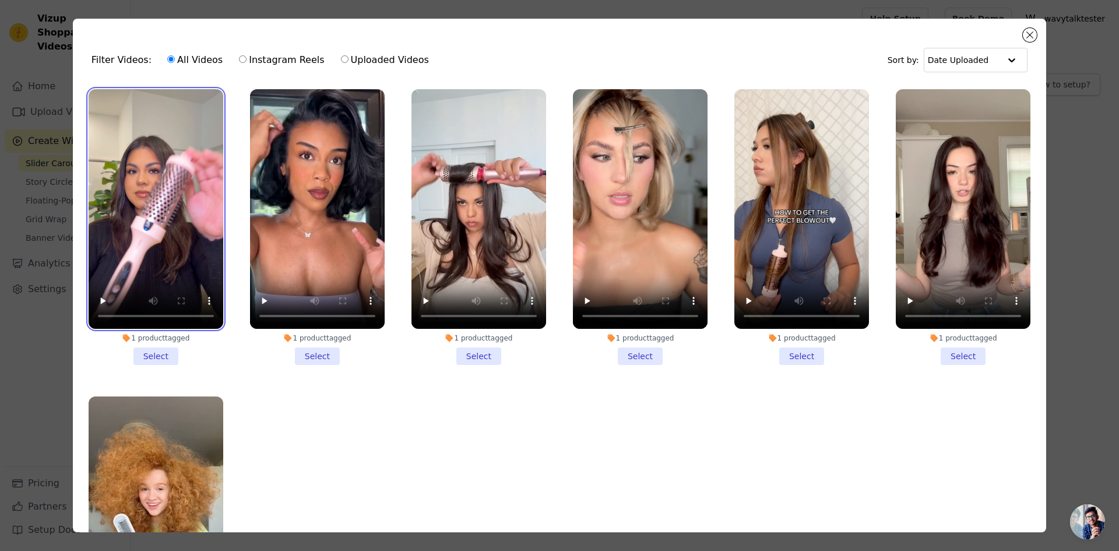
click at [155, 198] on video at bounding box center [156, 209] width 135 height 240
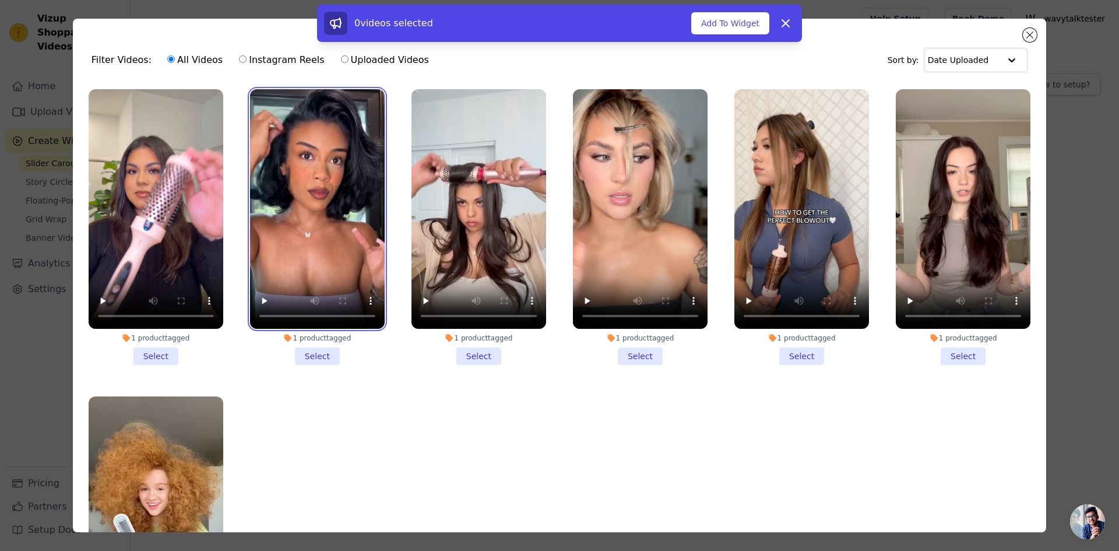
click at [311, 199] on video at bounding box center [317, 209] width 135 height 240
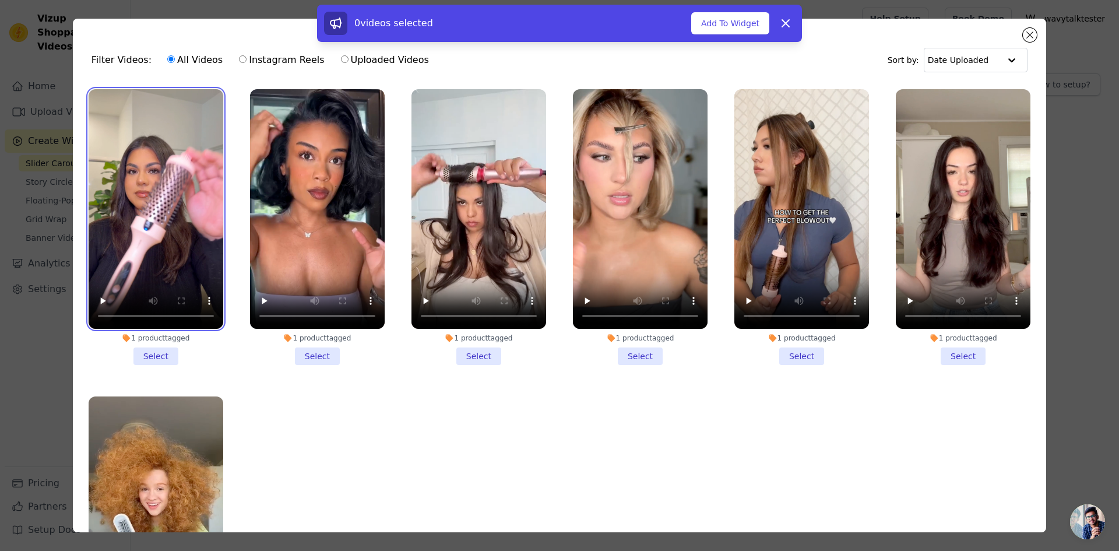
click at [195, 208] on video at bounding box center [156, 209] width 135 height 240
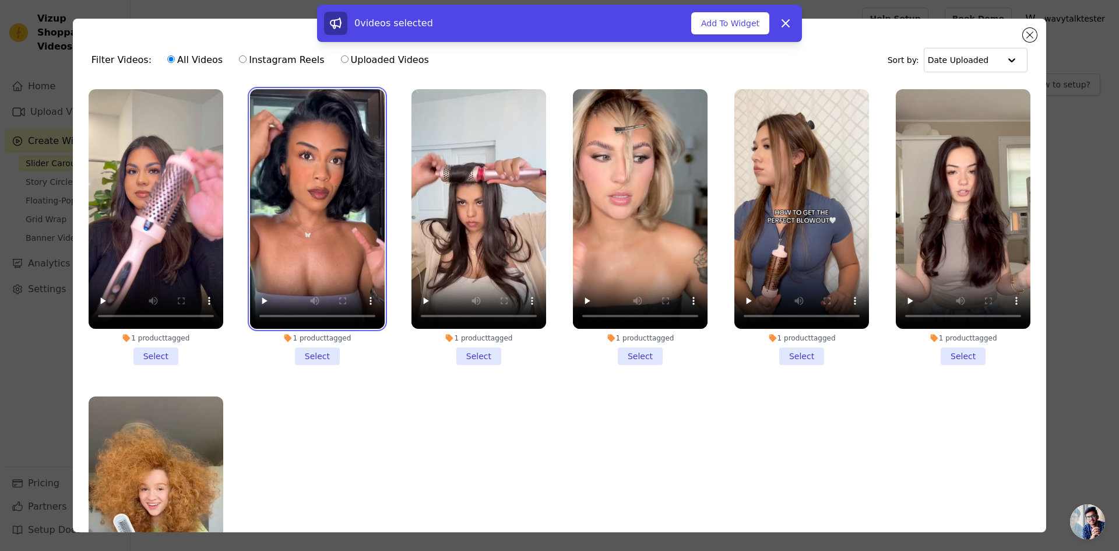
click at [272, 201] on video at bounding box center [317, 209] width 135 height 240
click at [152, 350] on li "1 product tagged Select" at bounding box center [156, 227] width 135 height 276
click at [0, 0] on input "1 product tagged Select" at bounding box center [0, 0] width 0 height 0
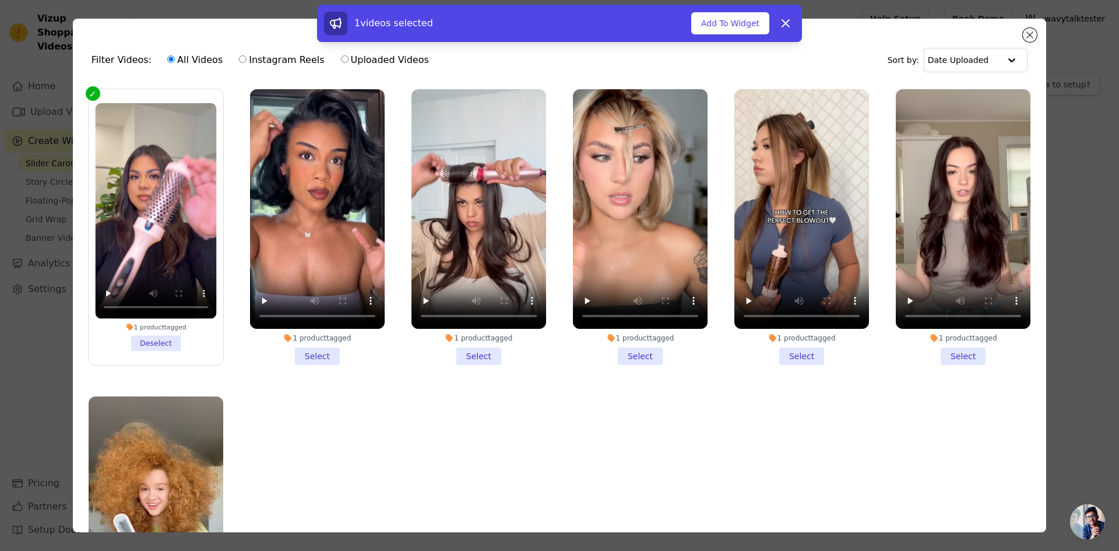
click at [311, 347] on li "1 product tagged Select" at bounding box center [317, 227] width 135 height 276
click at [0, 0] on input "1 product tagged Select" at bounding box center [0, 0] width 0 height 0
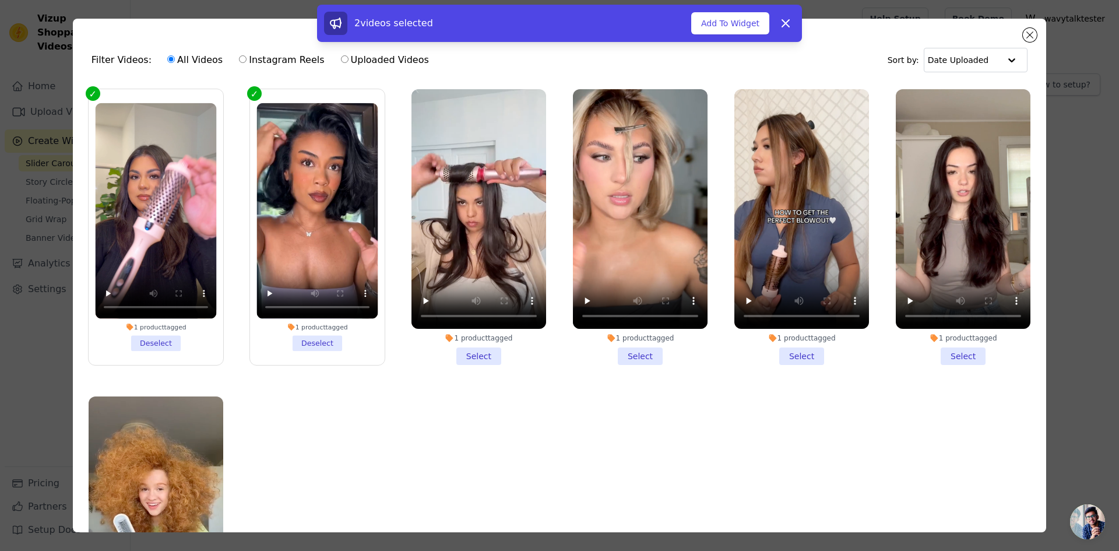
click at [461, 353] on li "1 product tagged Select" at bounding box center [479, 227] width 135 height 276
click at [0, 0] on input "1 product tagged Select" at bounding box center [0, 0] width 0 height 0
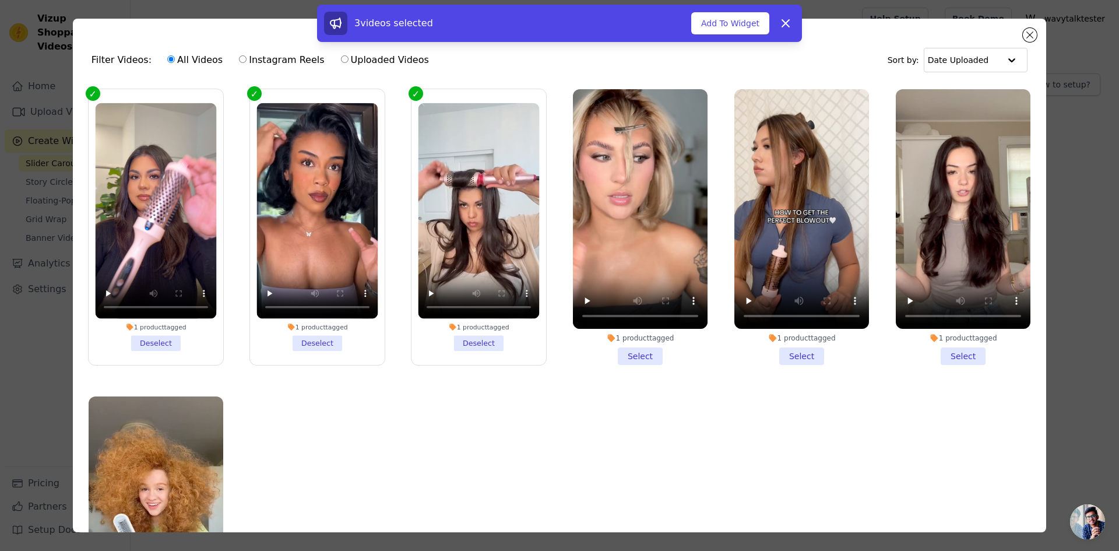
click at [631, 350] on li "1 product tagged Select" at bounding box center [640, 227] width 135 height 276
click at [0, 0] on input "1 product tagged Select" at bounding box center [0, 0] width 0 height 0
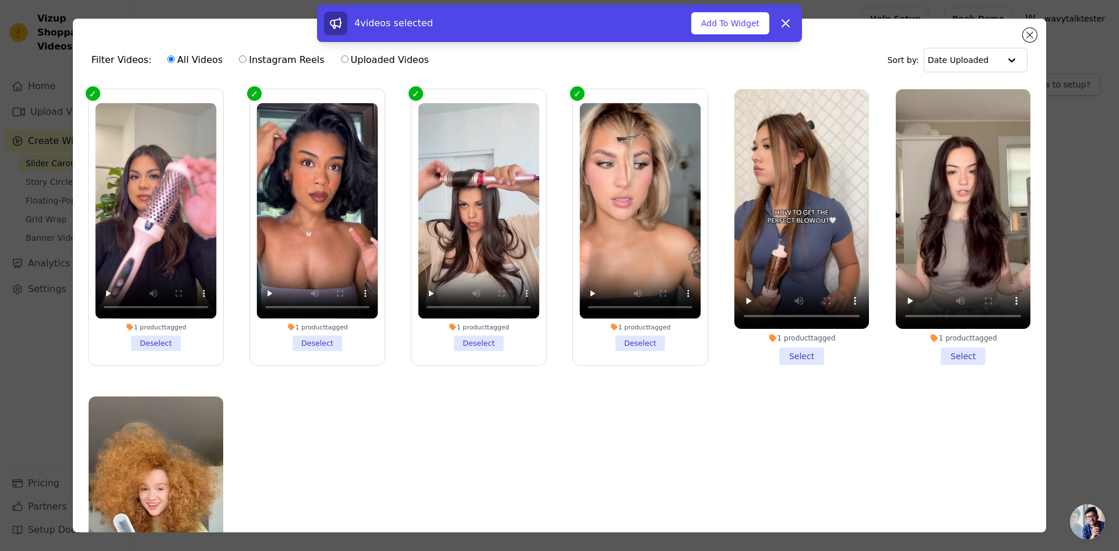
click at [782, 353] on li "1 product tagged Select" at bounding box center [802, 227] width 135 height 276
click at [0, 0] on input "1 product tagged Select" at bounding box center [0, 0] width 0 height 0
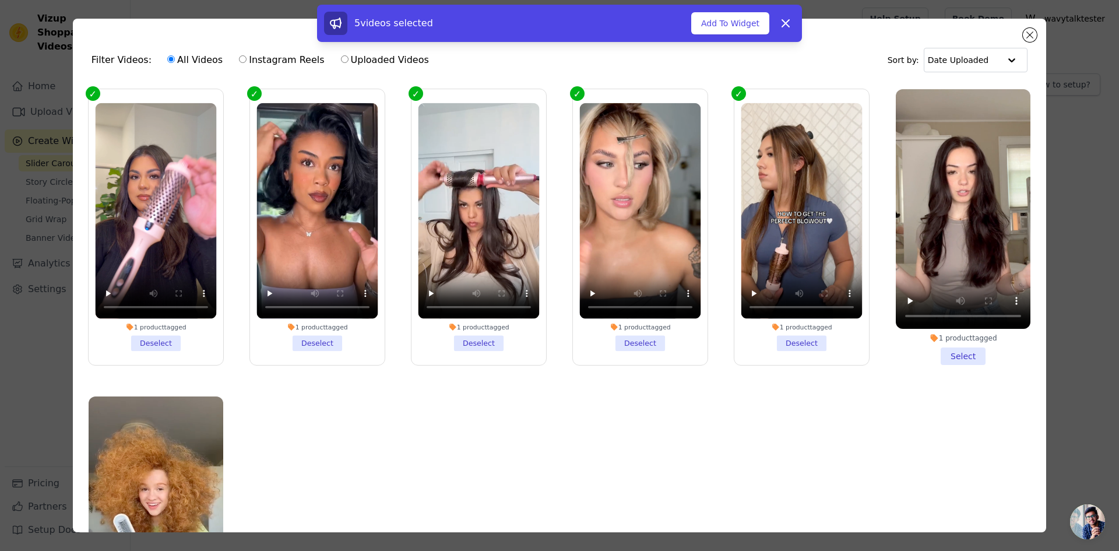
click at [954, 347] on li "1 product tagged Select" at bounding box center [963, 227] width 135 height 276
click at [0, 0] on input "1 product tagged Select" at bounding box center [0, 0] width 0 height 0
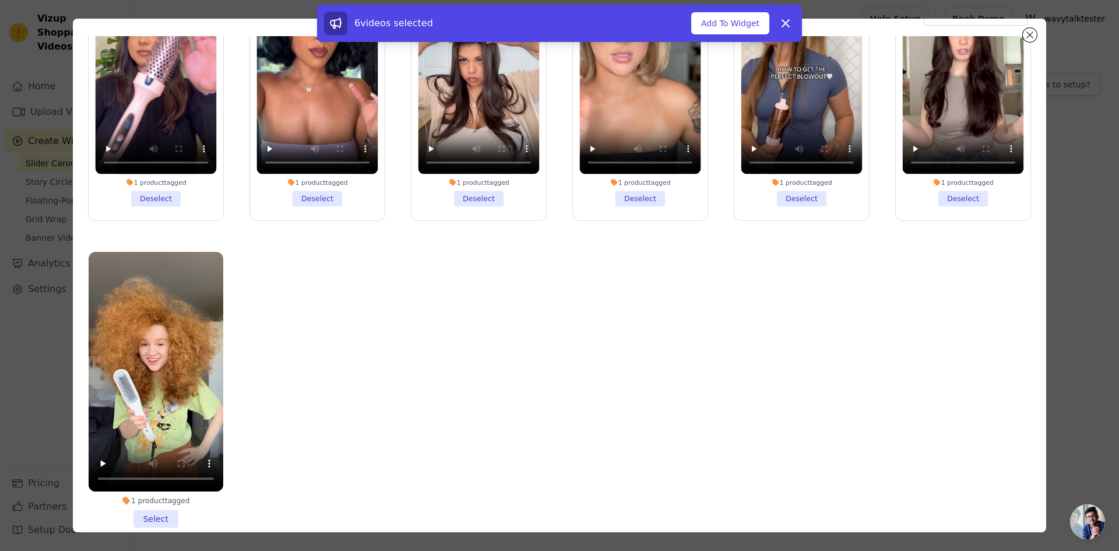
scroll to position [101, 0]
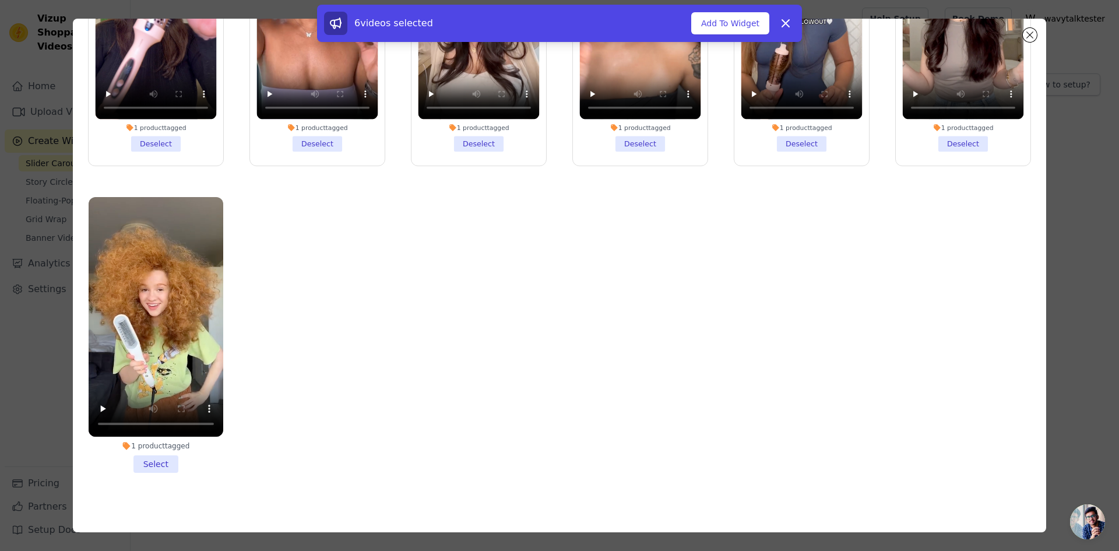
click at [159, 453] on li "1 product tagged Select" at bounding box center [156, 335] width 135 height 276
click at [0, 0] on input "1 product tagged Select" at bounding box center [0, 0] width 0 height 0
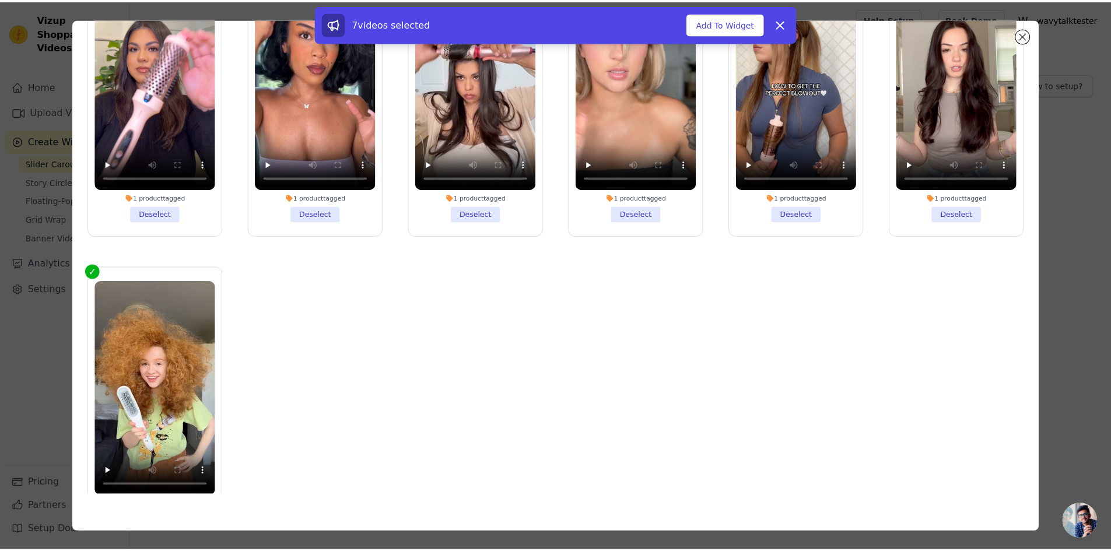
scroll to position [0, 0]
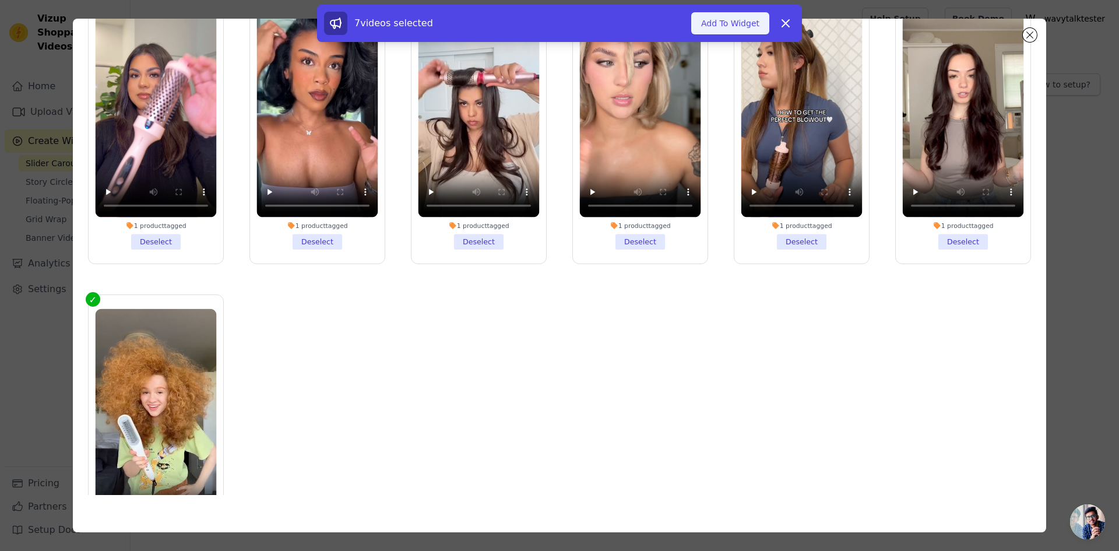
click at [732, 23] on button "Add To Widget" at bounding box center [730, 23] width 78 height 22
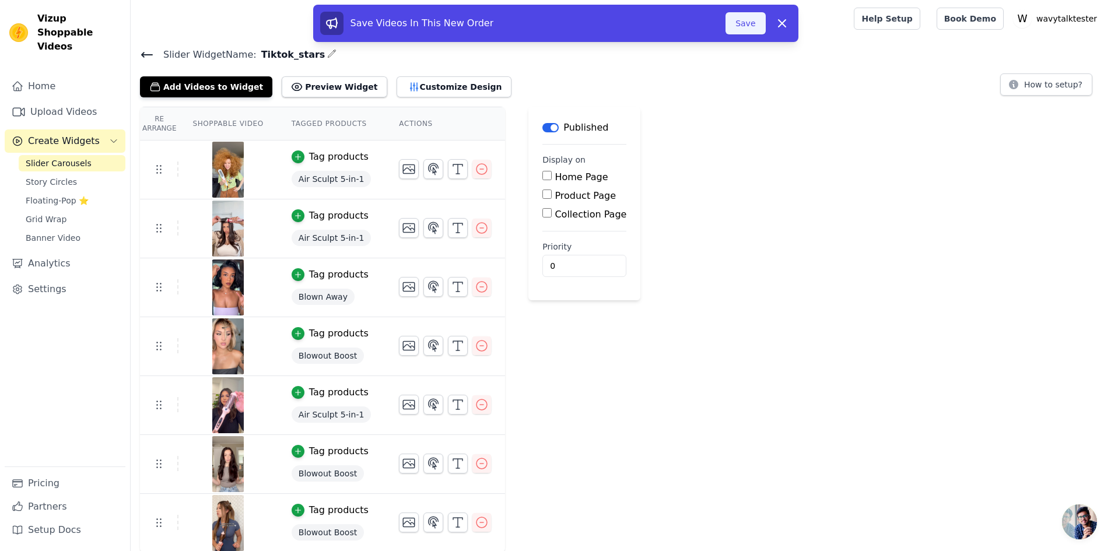
click at [739, 27] on button "Save" at bounding box center [745, 23] width 40 height 22
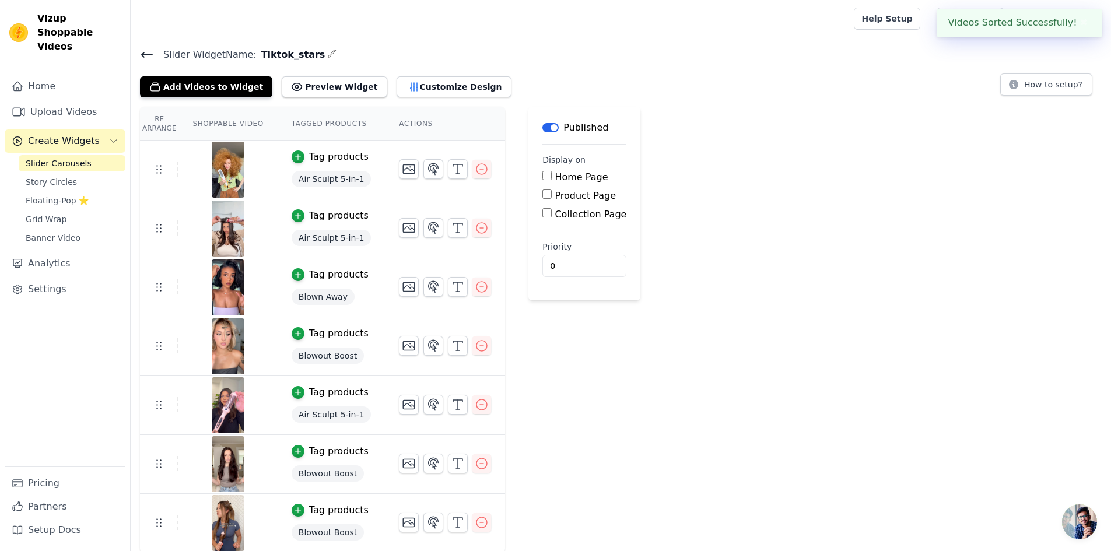
scroll to position [1, 0]
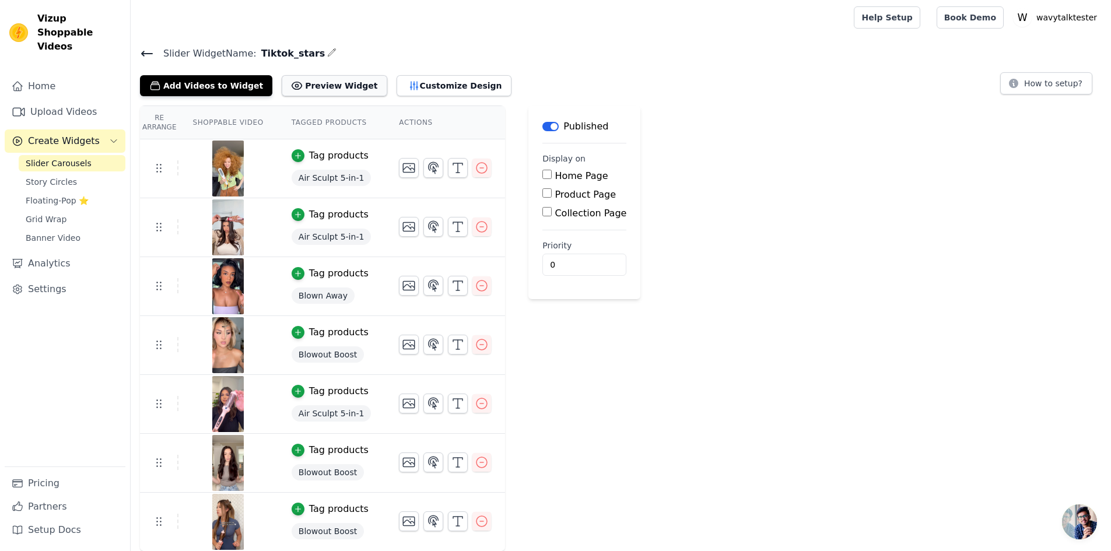
click at [336, 89] on button "Preview Widget" at bounding box center [334, 85] width 105 height 21
click at [415, 91] on button "Customize Design" at bounding box center [453, 85] width 115 height 21
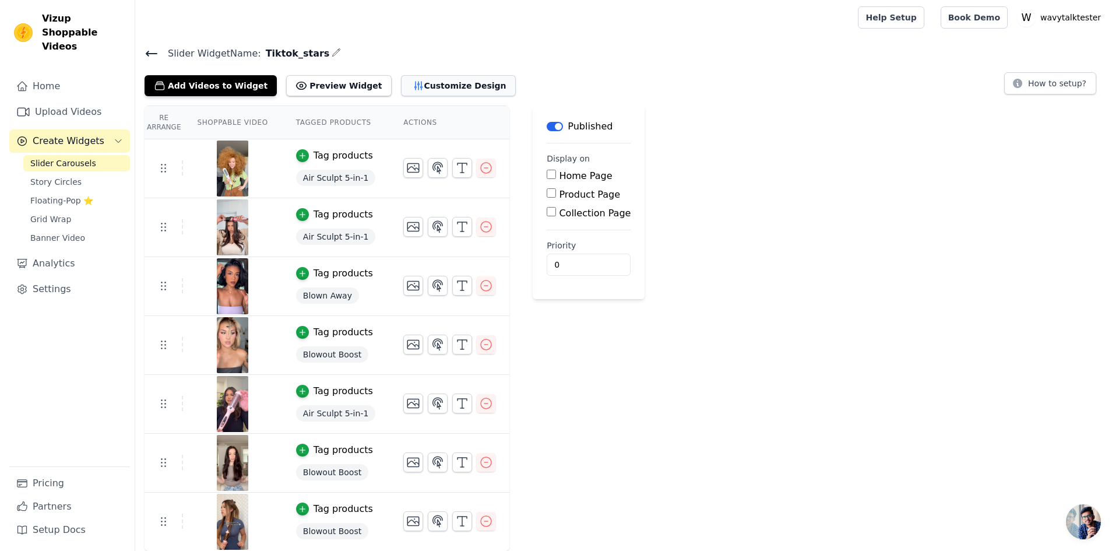
scroll to position [0, 0]
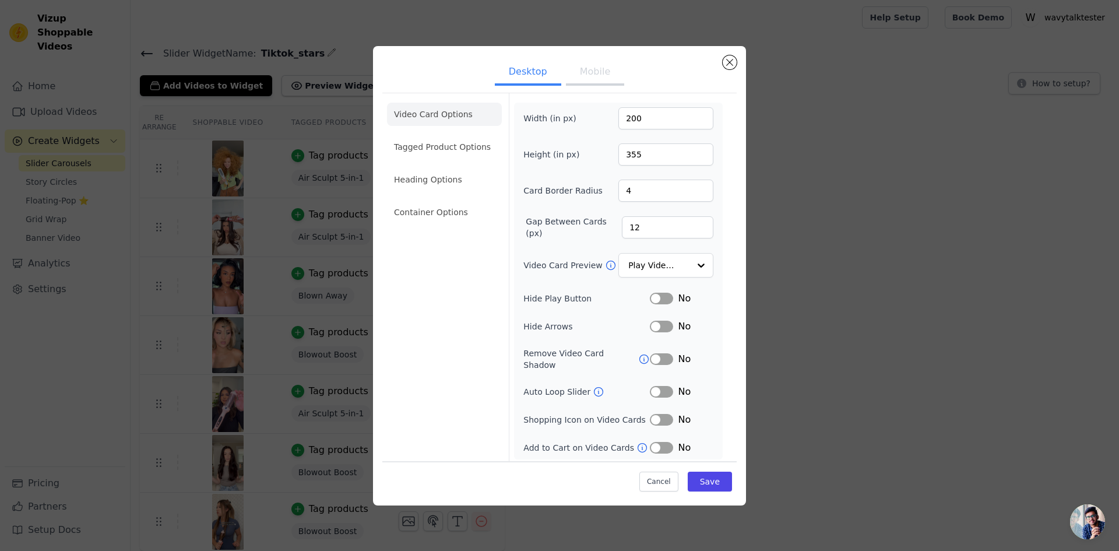
click at [658, 414] on button "Label" at bounding box center [661, 420] width 23 height 12
click at [662, 444] on button "Label" at bounding box center [661, 448] width 23 height 12
click at [710, 483] on button "Save" at bounding box center [710, 482] width 44 height 20
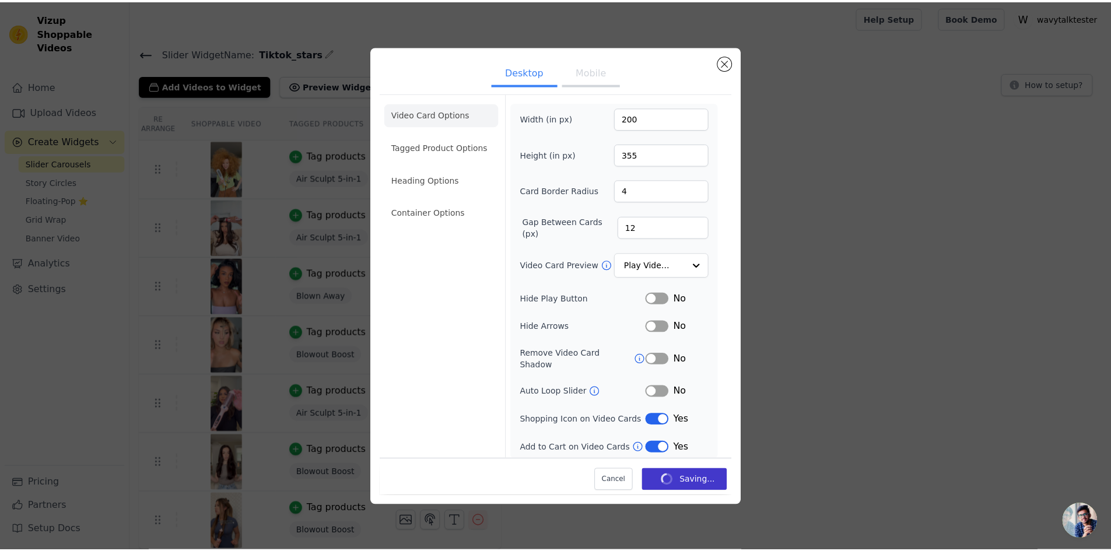
scroll to position [1, 0]
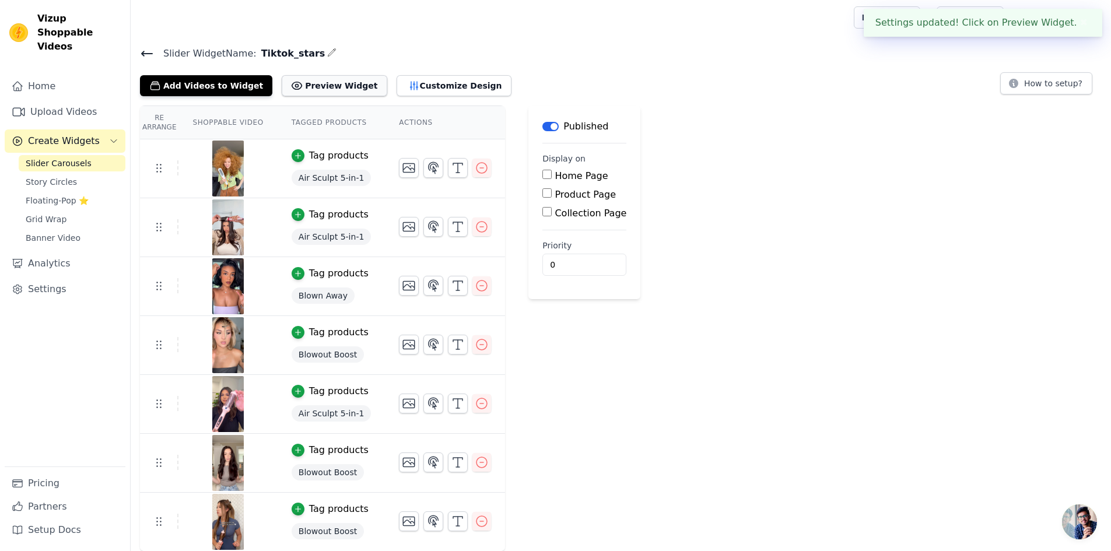
click at [303, 85] on button "Preview Widget" at bounding box center [334, 85] width 105 height 21
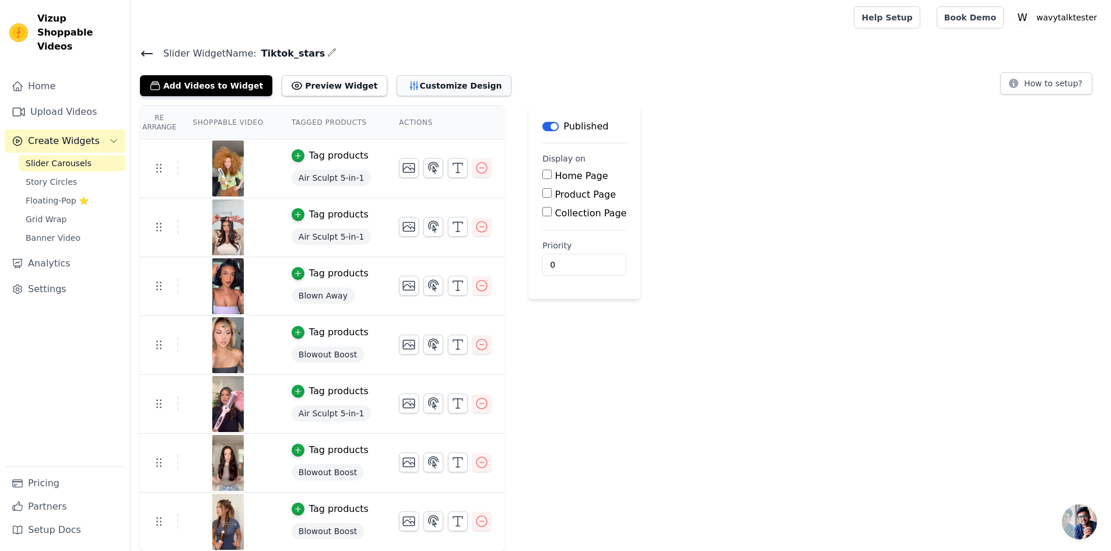
click at [408, 87] on icon "button" at bounding box center [414, 86] width 12 height 12
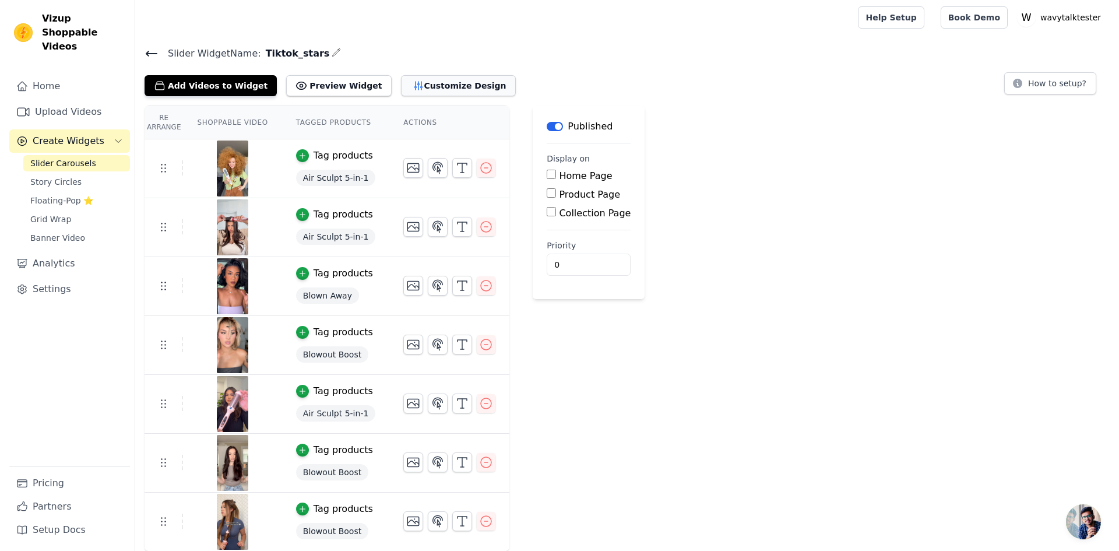
scroll to position [0, 0]
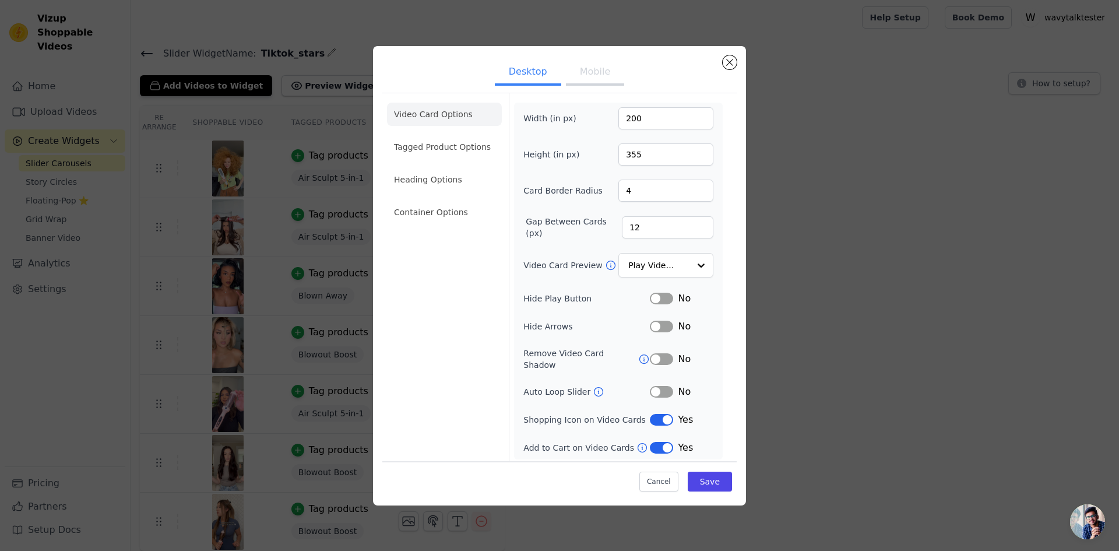
drag, startPoint x: 654, startPoint y: 411, endPoint x: 656, endPoint y: 417, distance: 6.1
click at [654, 414] on button "Label" at bounding box center [661, 420] width 23 height 12
click at [664, 445] on button "Label" at bounding box center [661, 448] width 23 height 12
click at [694, 472] on button "Save" at bounding box center [710, 482] width 44 height 20
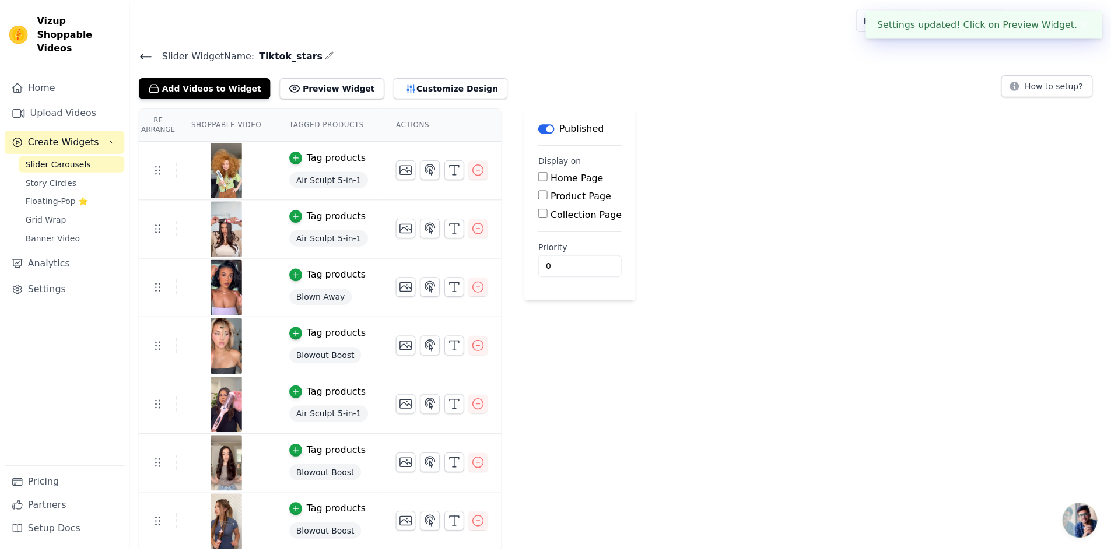
scroll to position [1, 0]
